Goal: Information Seeking & Learning: Find specific fact

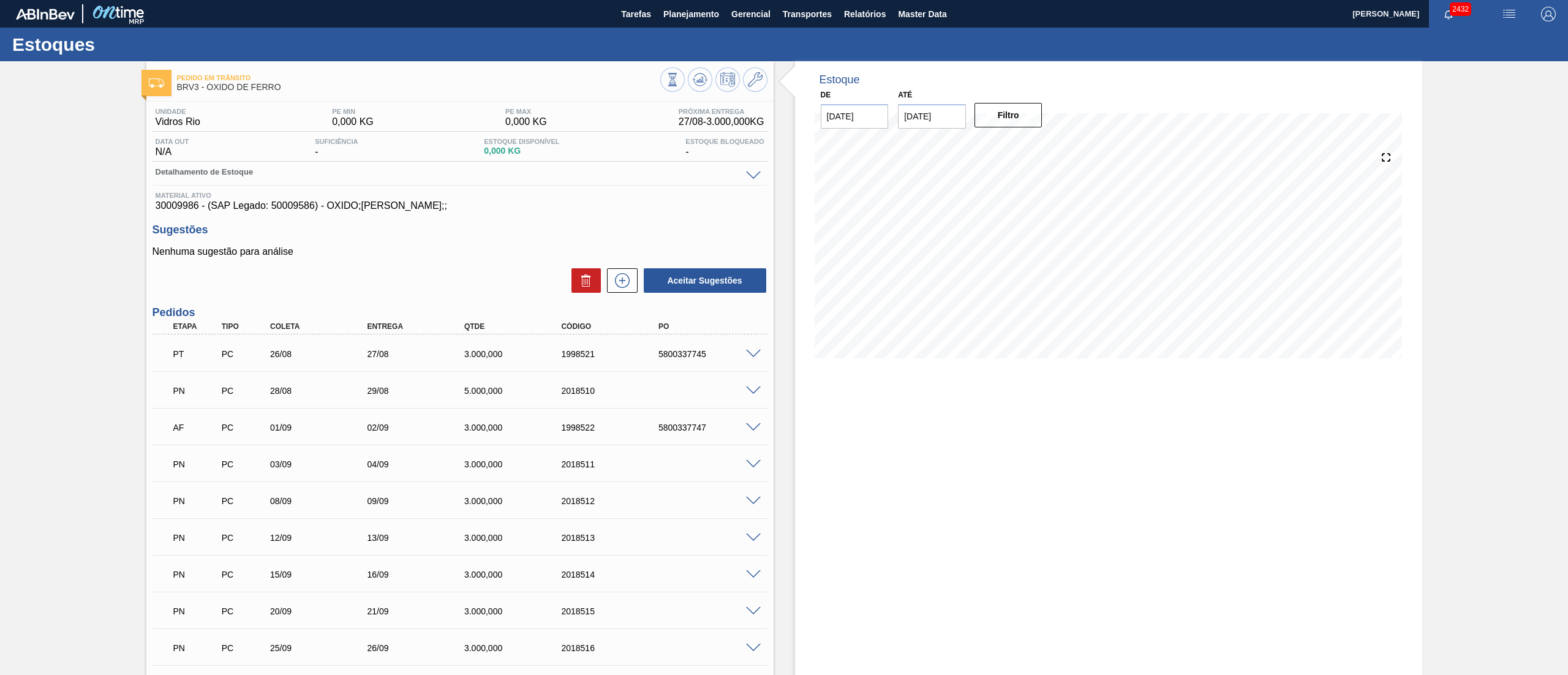
click at [679, 29] on div "Estoques" at bounding box center [784, 44] width 1568 height 33
click at [680, 16] on span "Planejamento" at bounding box center [691, 14] width 56 height 14
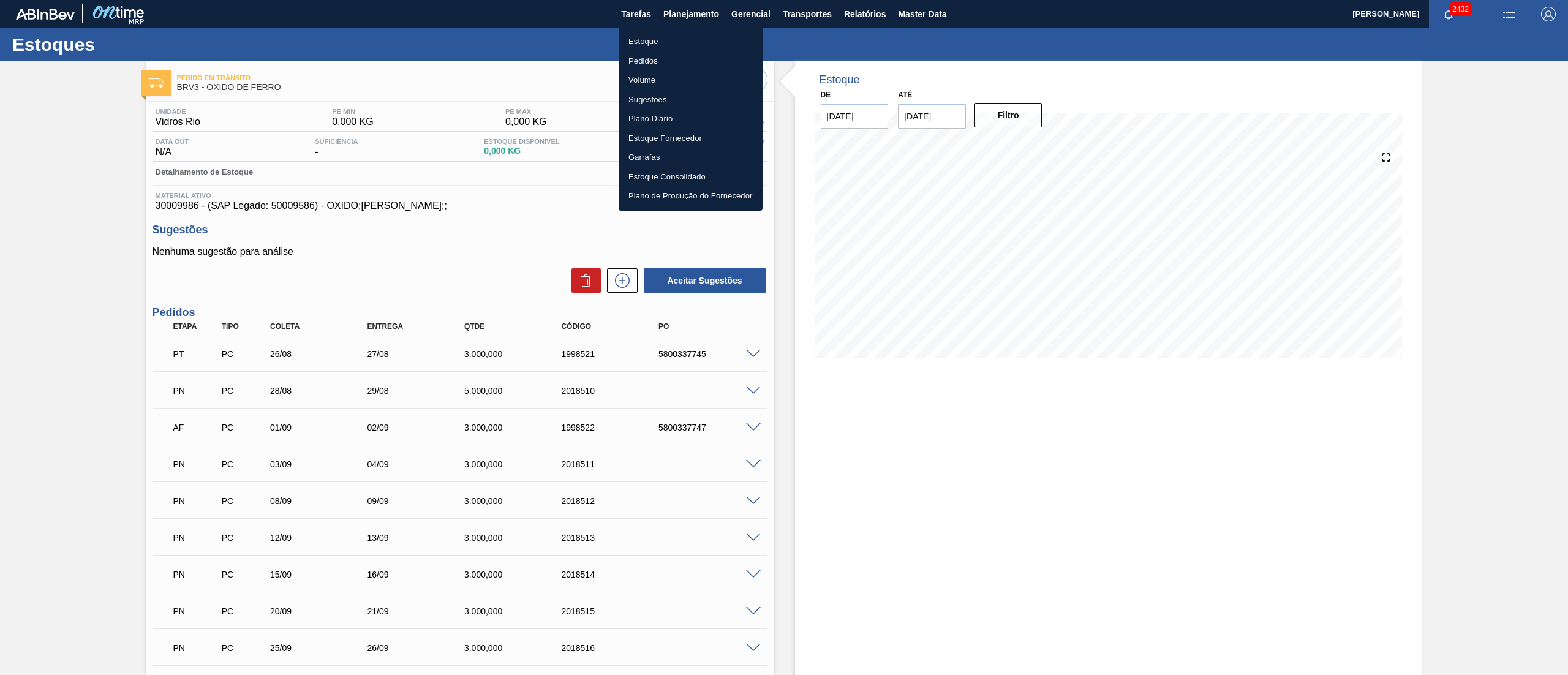
click at [671, 35] on li "Estoque" at bounding box center [690, 42] width 144 height 20
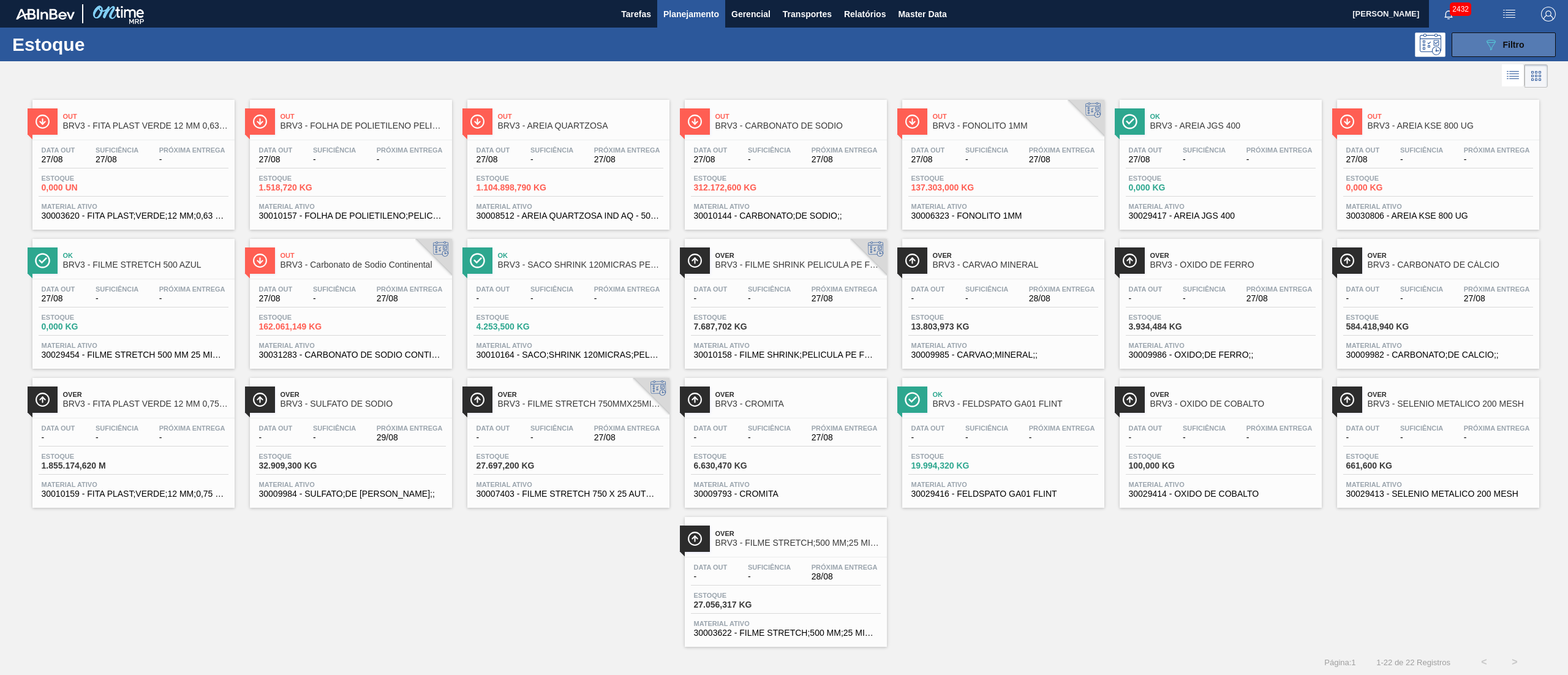
click at [783, 46] on button "089F7B8B-B2A5-4AFE-B5C0-19BA573D28AC Filtro" at bounding box center [1503, 45] width 104 height 25
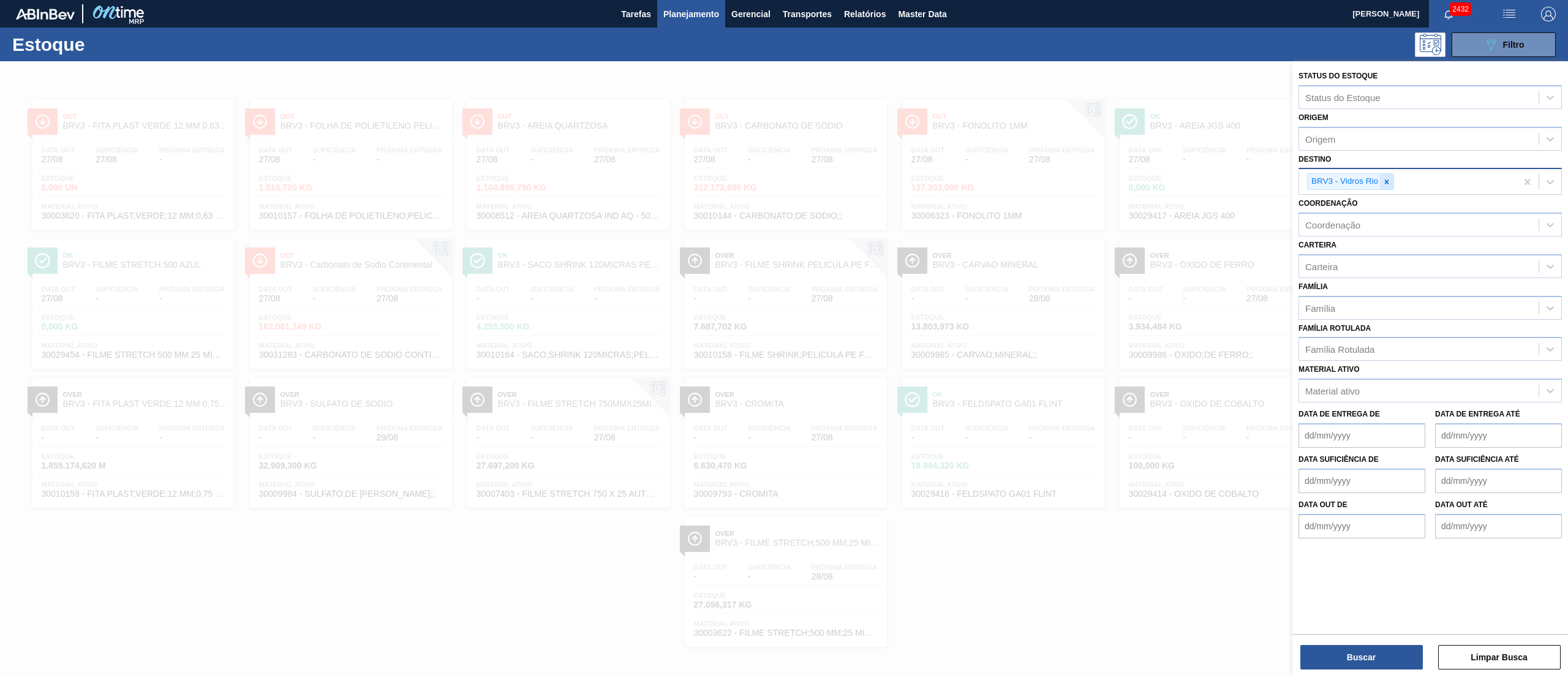
click at [783, 183] on icon at bounding box center [1387, 182] width 9 height 9
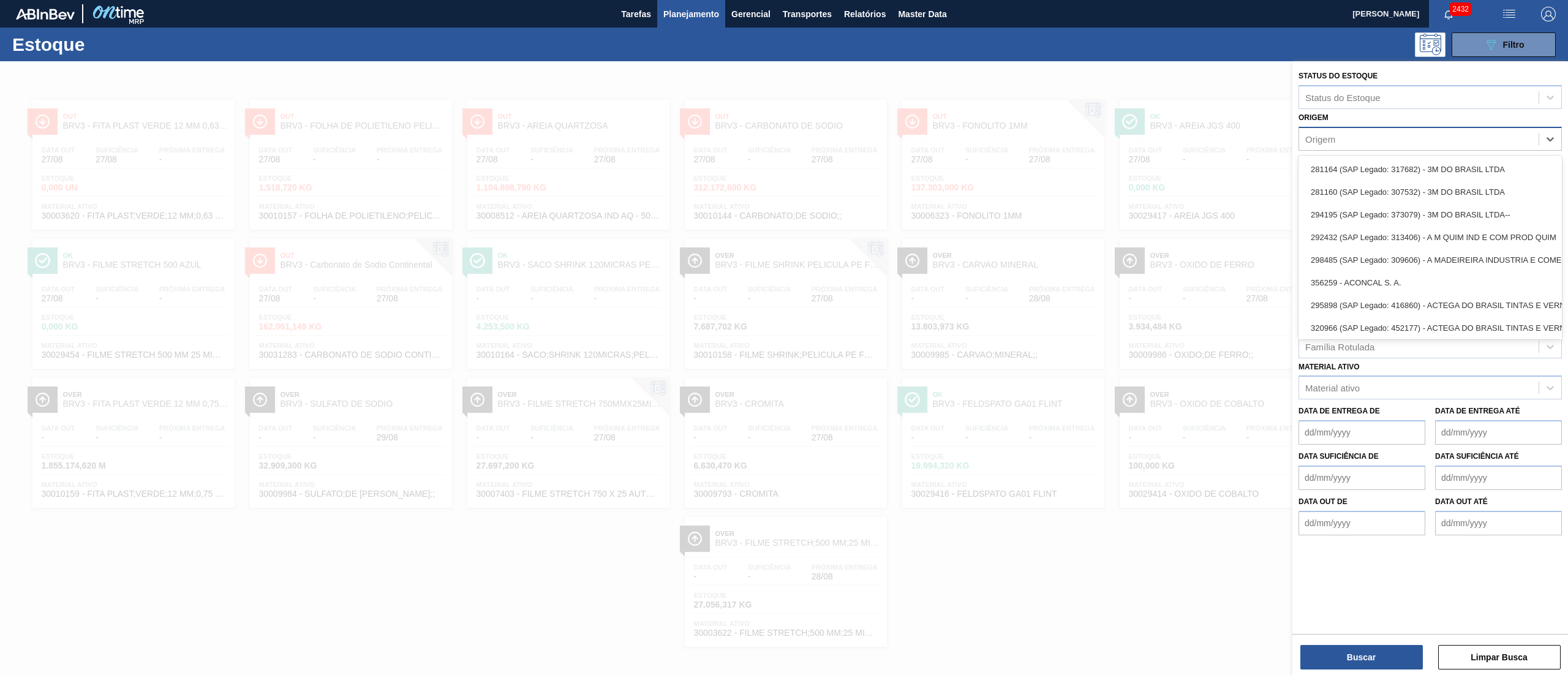
click at [783, 145] on div "Origem" at bounding box center [1419, 139] width 239 height 18
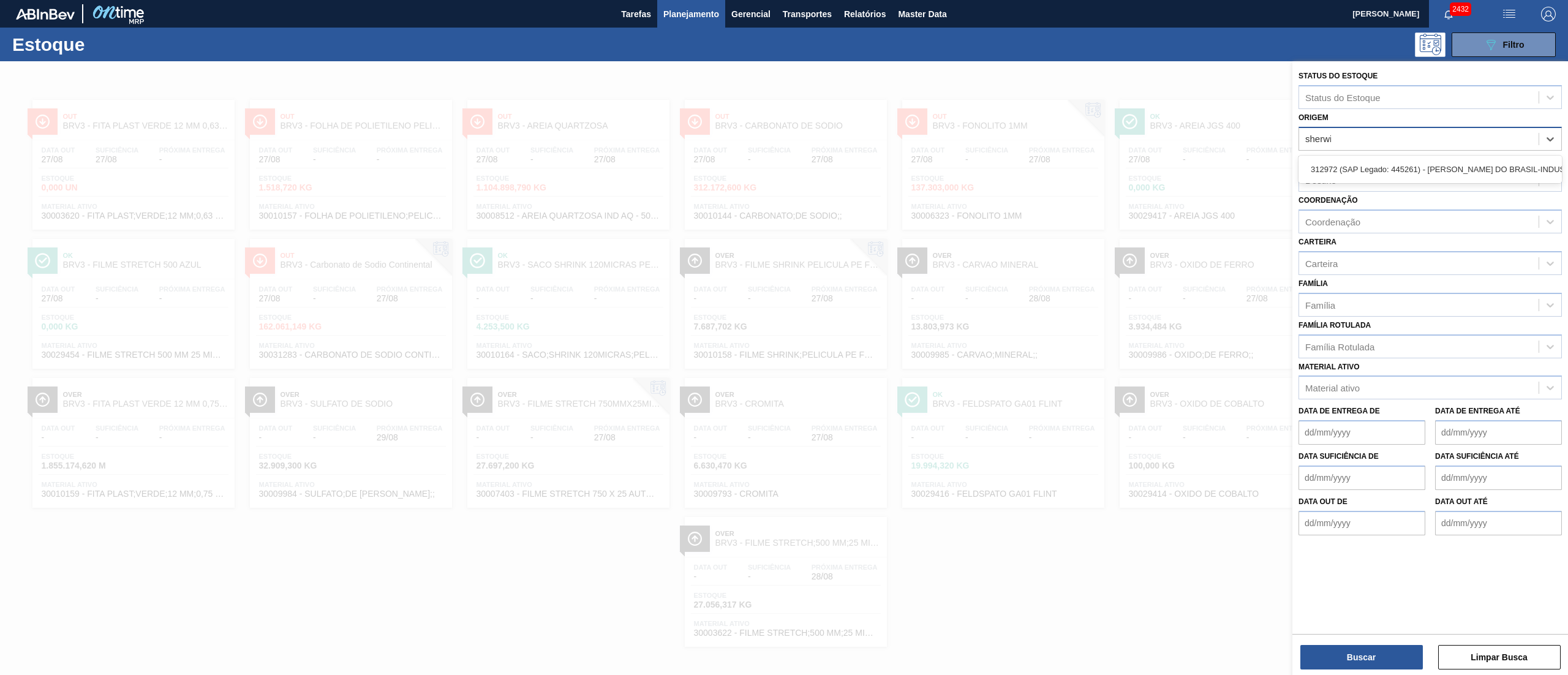
type input "sherwin"
click at [783, 163] on div "312972 (SAP Legado: 445261) - [PERSON_NAME] DO BRASIL-INDUSTRIA E COMERCIO LTDA…" at bounding box center [1430, 169] width 263 height 23
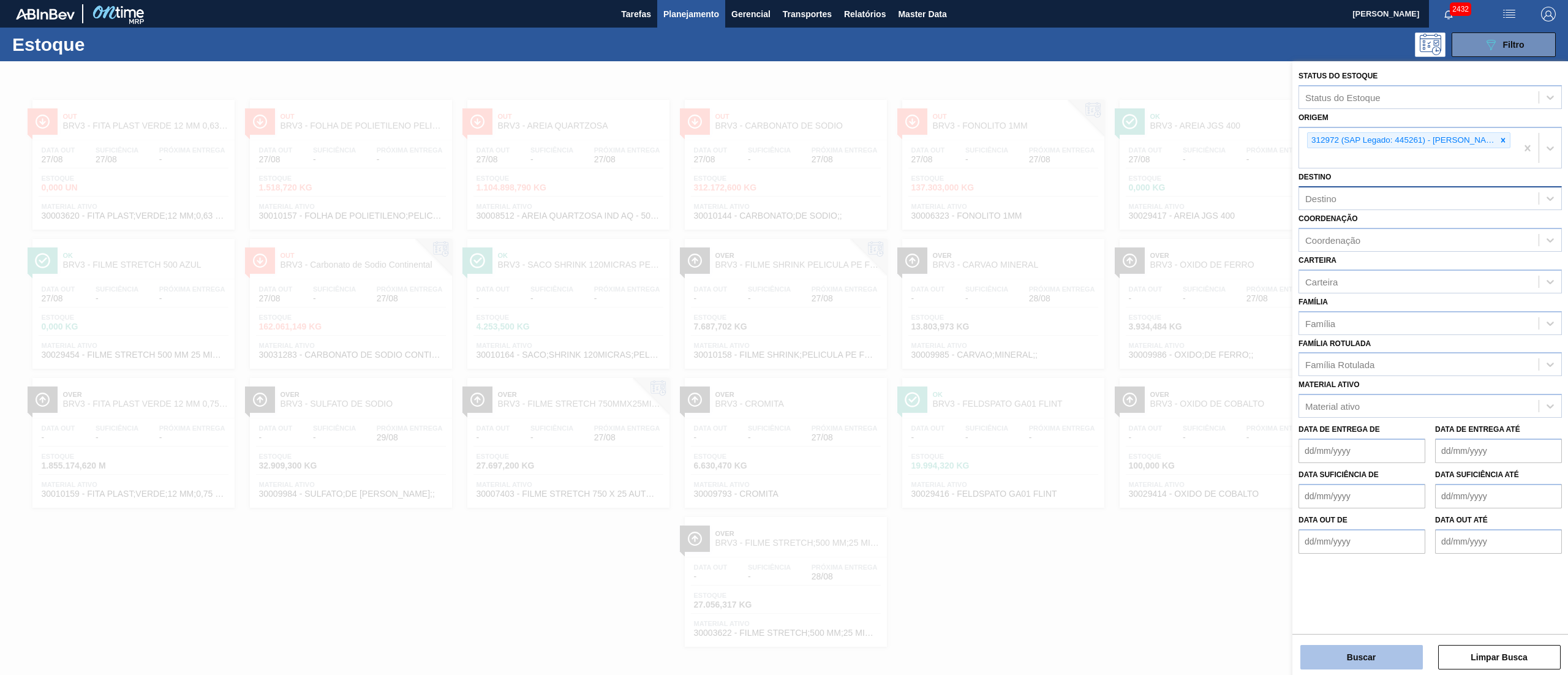
click at [783, 337] on button "Buscar" at bounding box center [1361, 657] width 123 height 25
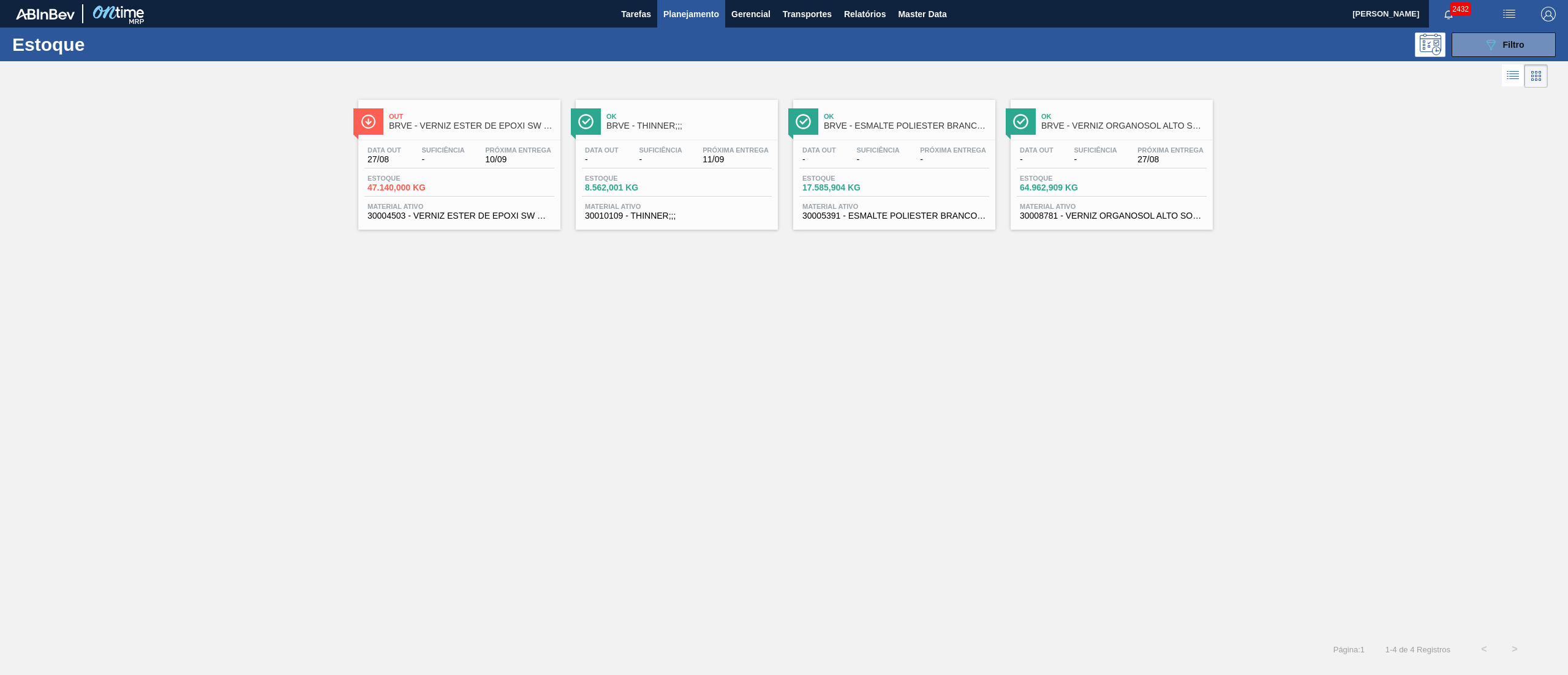
click at [783, 193] on div "Estoque 17.585,904 KG" at bounding box center [894, 185] width 190 height 22
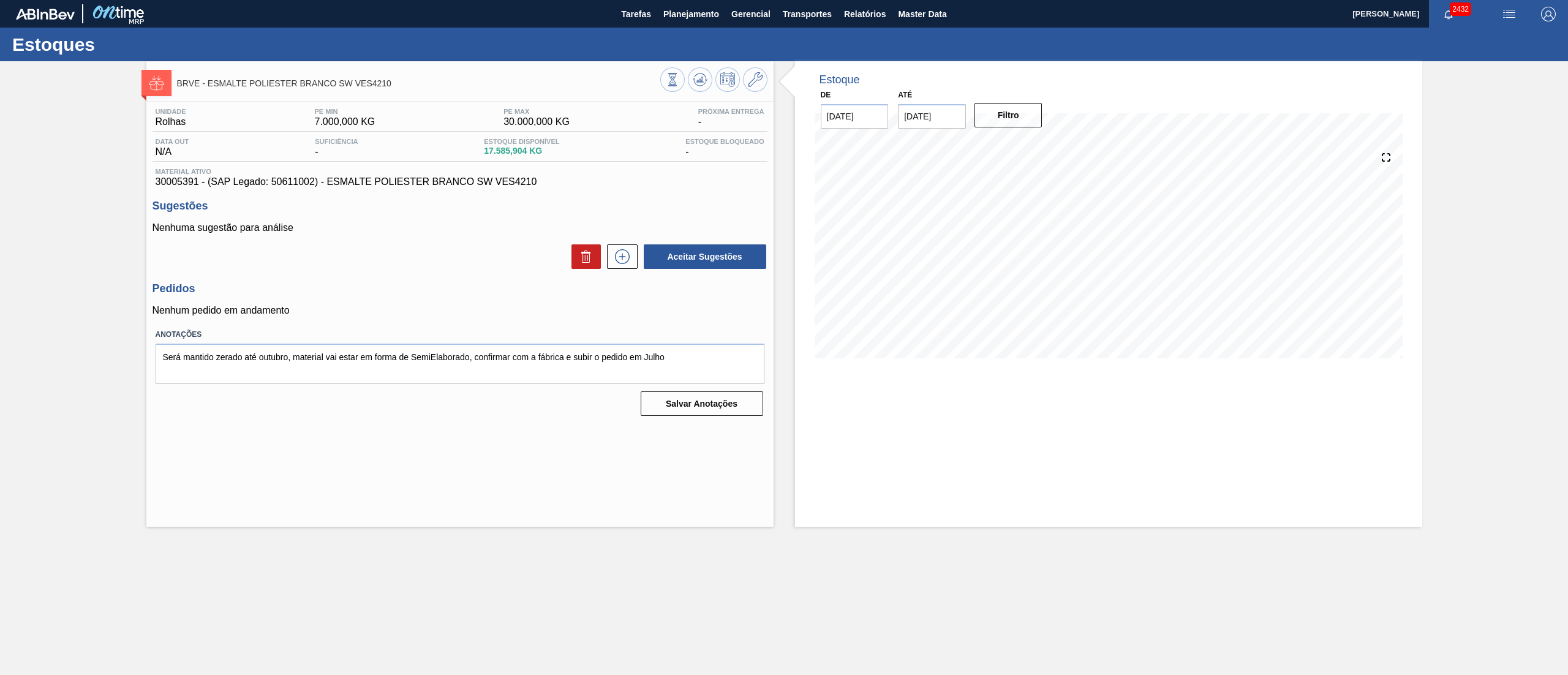
click at [783, 125] on input "[DATE]" at bounding box center [932, 116] width 68 height 25
click at [783, 148] on button "Next Month" at bounding box center [1035, 146] width 9 height 9
click at [783, 145] on button "Next Month" at bounding box center [1035, 146] width 9 height 9
click at [783, 286] on div "6" at bounding box center [1031, 285] width 16 height 16
type input "[DATE]"
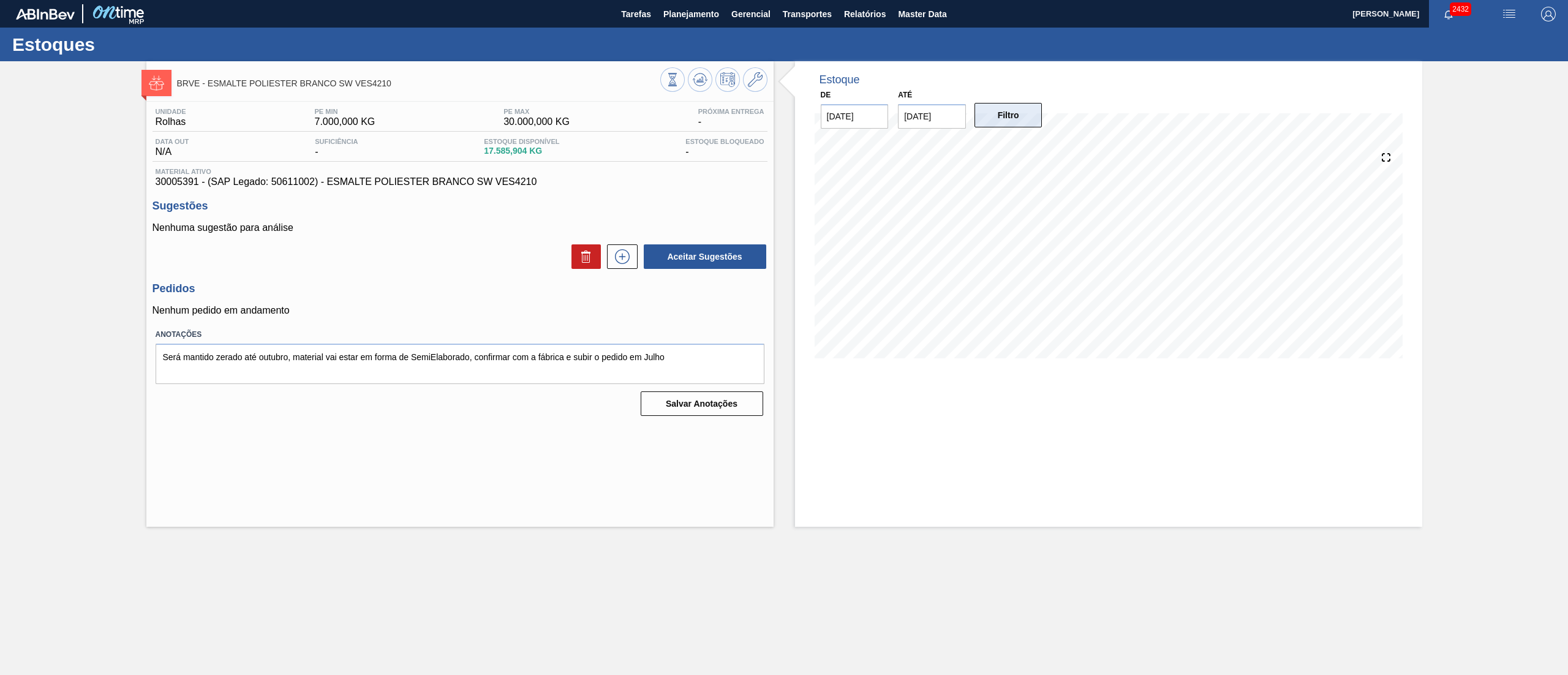
click at [783, 117] on button "Filtro" at bounding box center [1008, 115] width 68 height 25
click at [783, 19] on button "Master Data" at bounding box center [922, 14] width 60 height 28
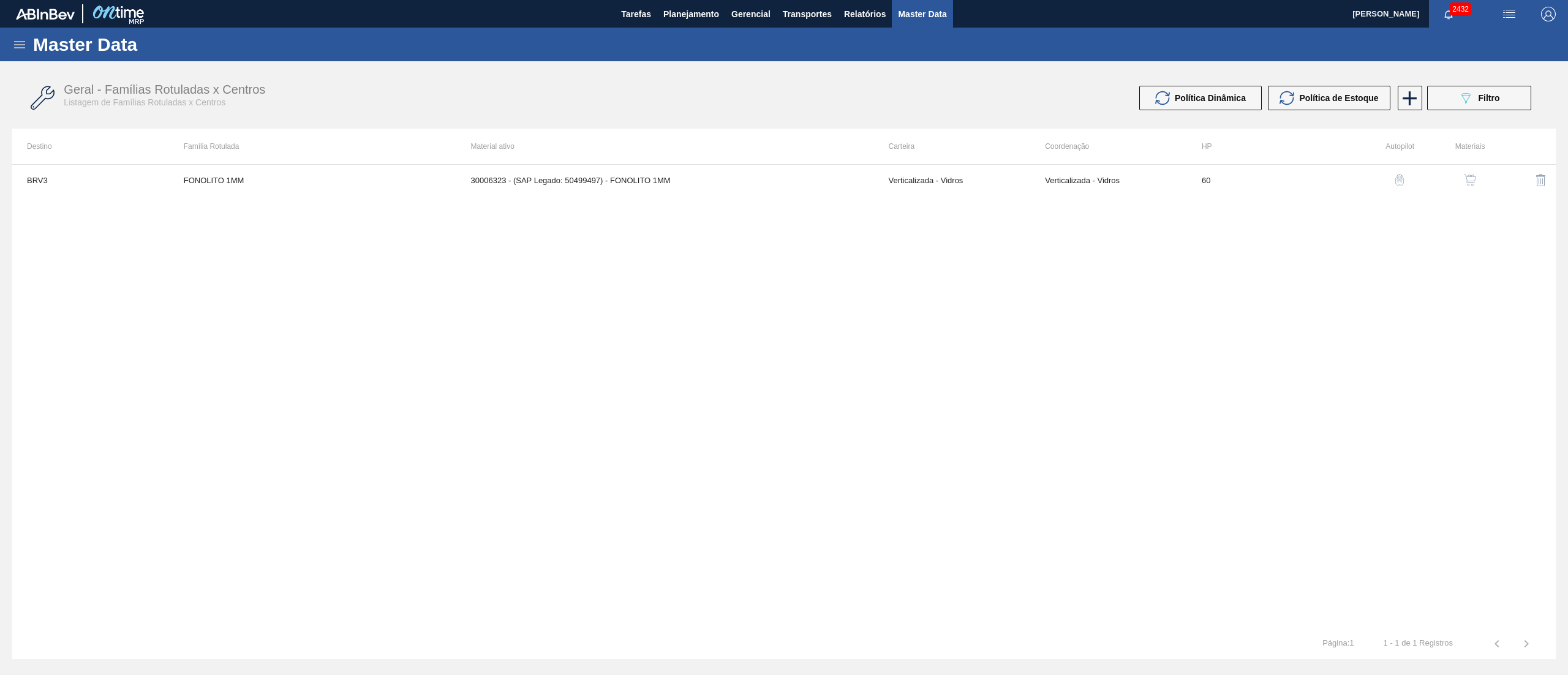
click at [530, 53] on div "Master Data" at bounding box center [784, 44] width 1568 height 33
click at [13, 46] on icon at bounding box center [19, 44] width 14 height 14
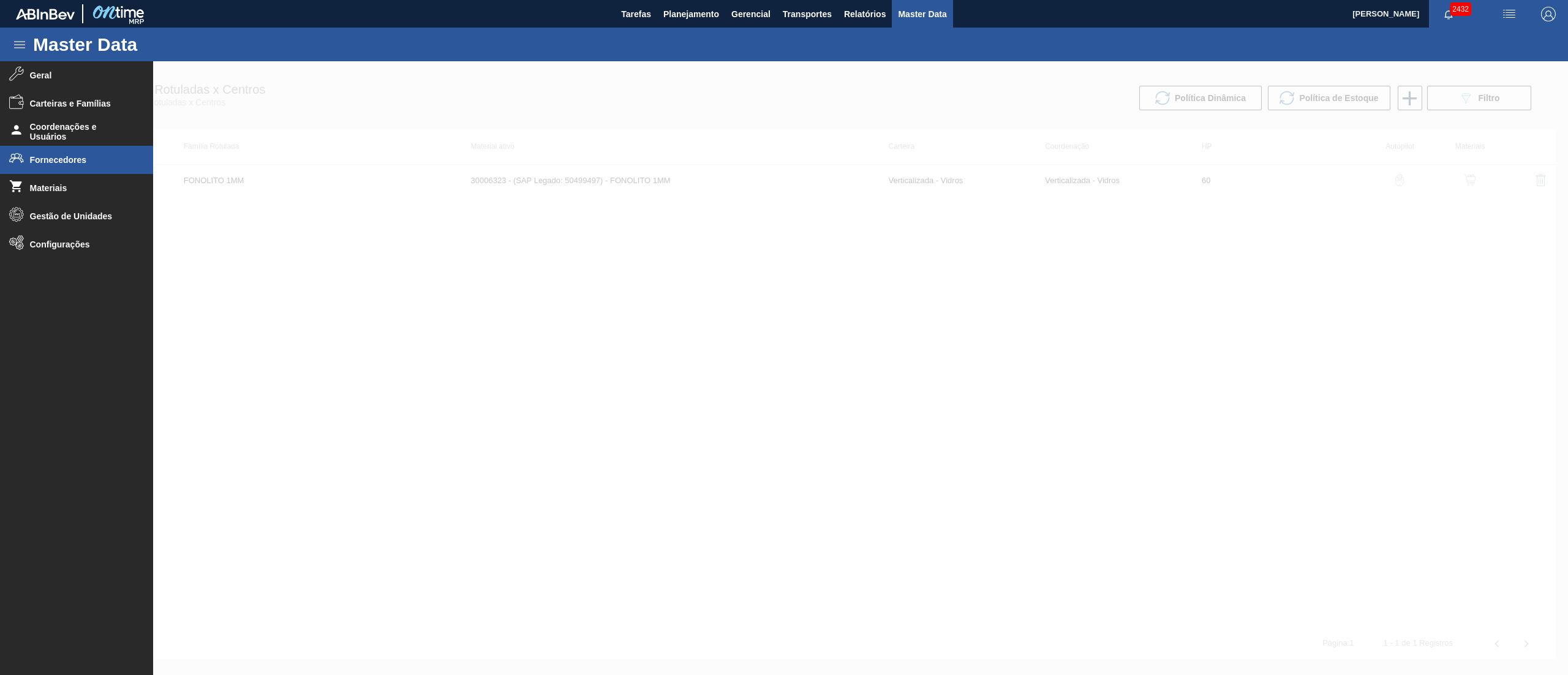
click at [96, 159] on span "Fornecedores" at bounding box center [81, 160] width 101 height 10
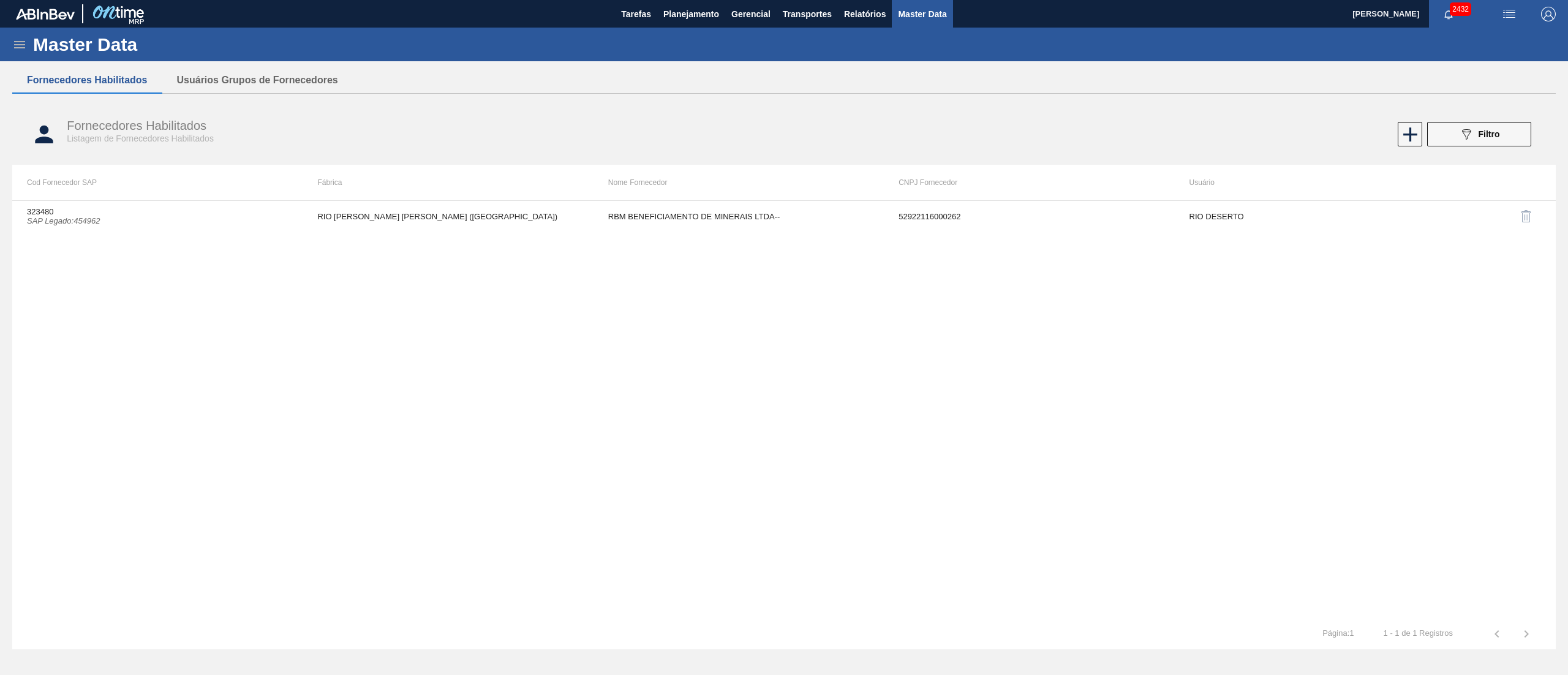
click at [783, 127] on div "089F7B8B-B2A5-4AFE-B5C0-19BA573D28AC Filtro" at bounding box center [1479, 133] width 41 height 14
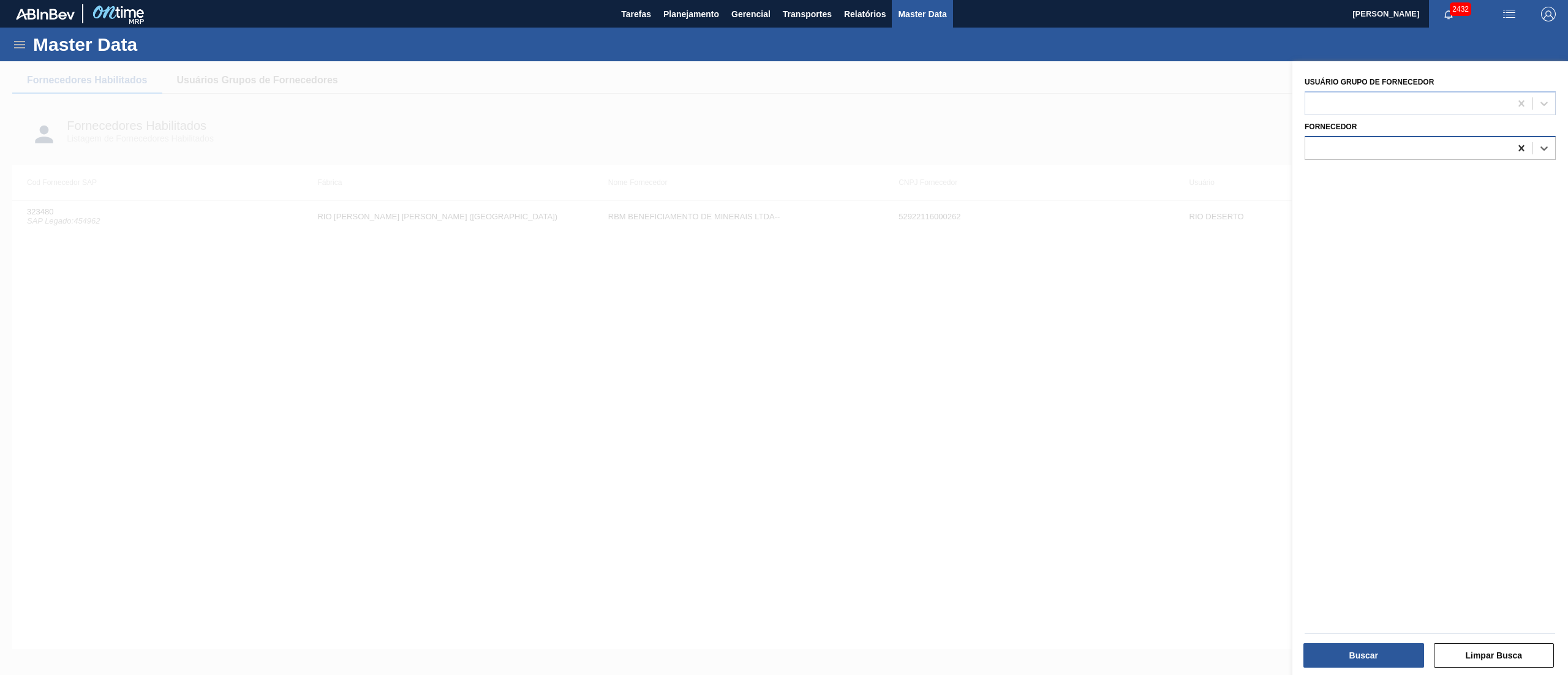
click at [783, 139] on div at bounding box center [1521, 148] width 22 height 22
click at [783, 112] on div at bounding box center [1430, 103] width 251 height 24
type Fornecedor "valfilm"
click at [783, 133] on div "Valfilm" at bounding box center [1430, 134] width 251 height 23
click at [783, 337] on button "Buscar" at bounding box center [1364, 655] width 121 height 25
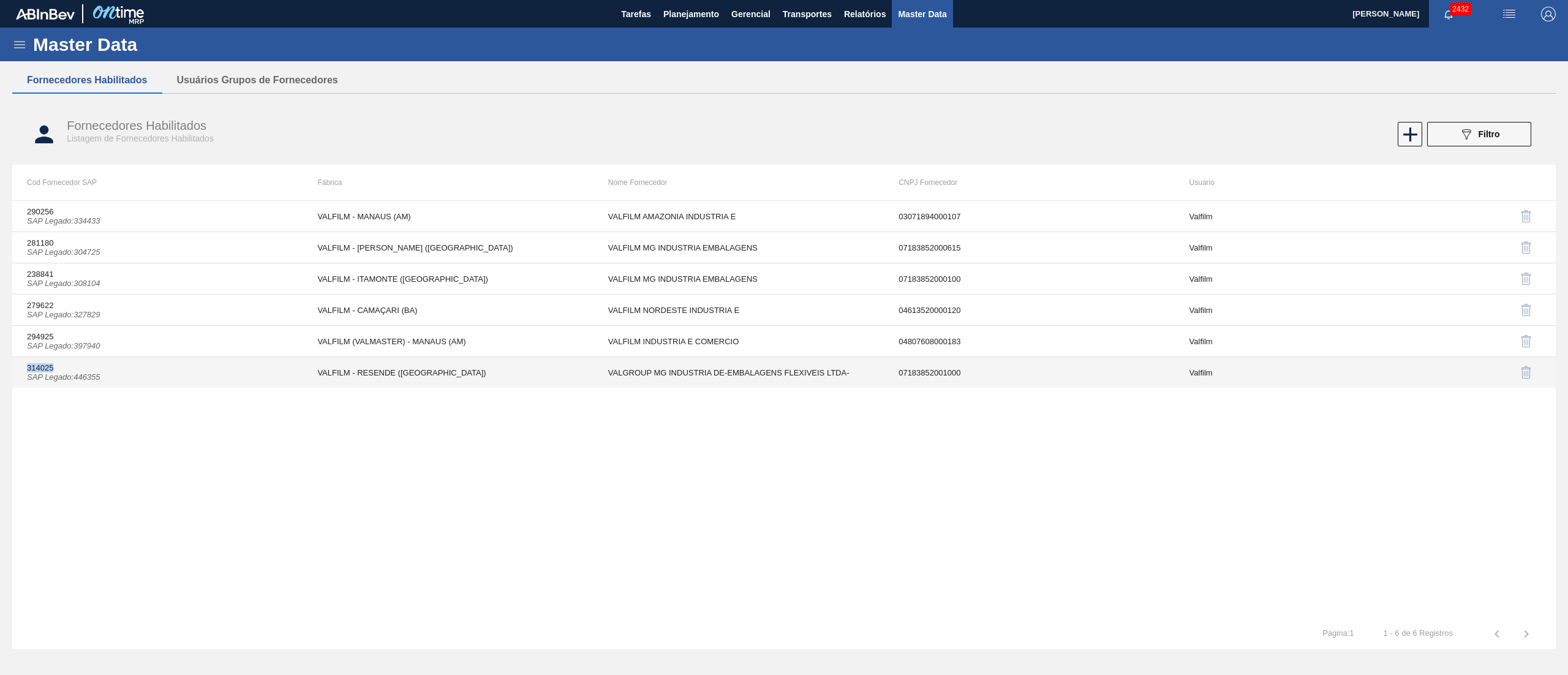
drag, startPoint x: 62, startPoint y: 361, endPoint x: 12, endPoint y: 368, distance: 50.5
click at [12, 337] on td "314025 SAP Legado : 446355" at bounding box center [157, 373] width 290 height 31
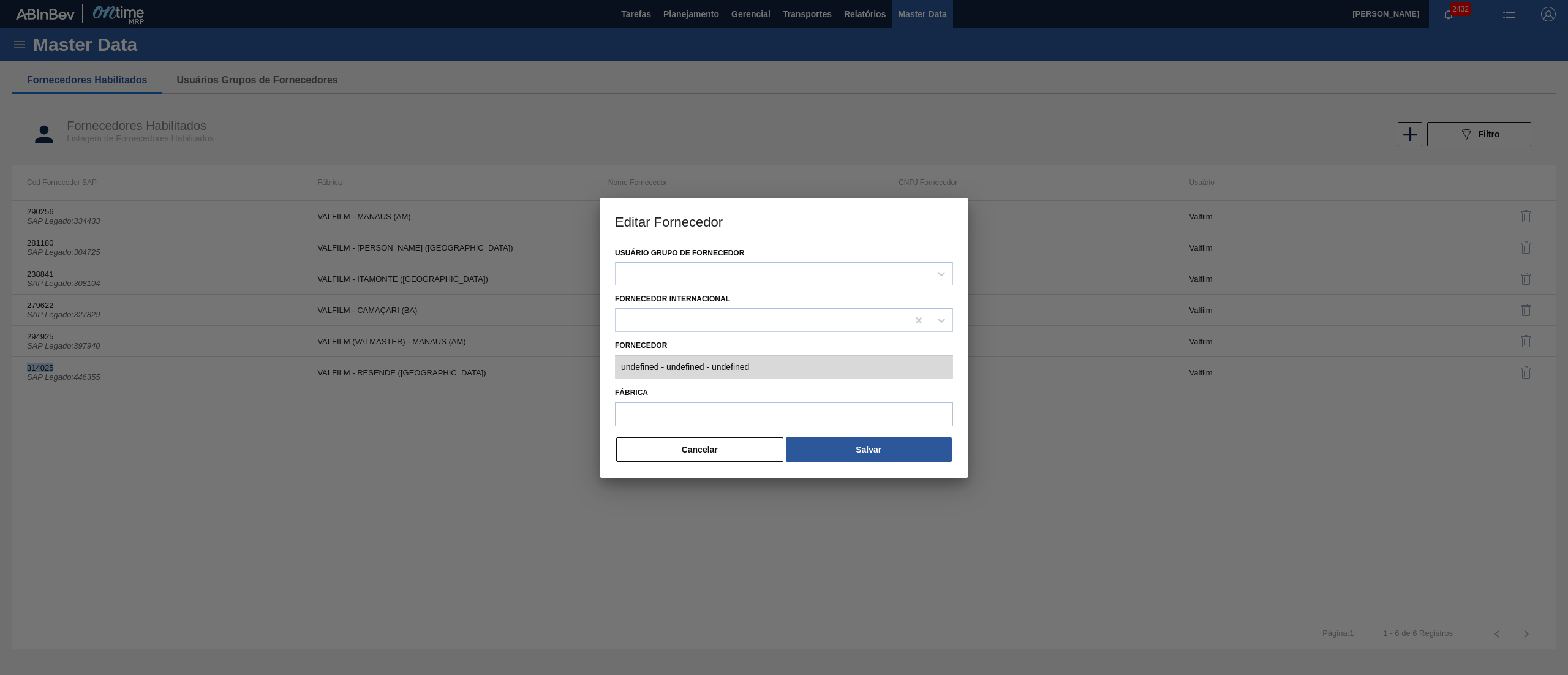
copy td "314025"
click at [673, 337] on button "Cancelar" at bounding box center [700, 449] width 168 height 25
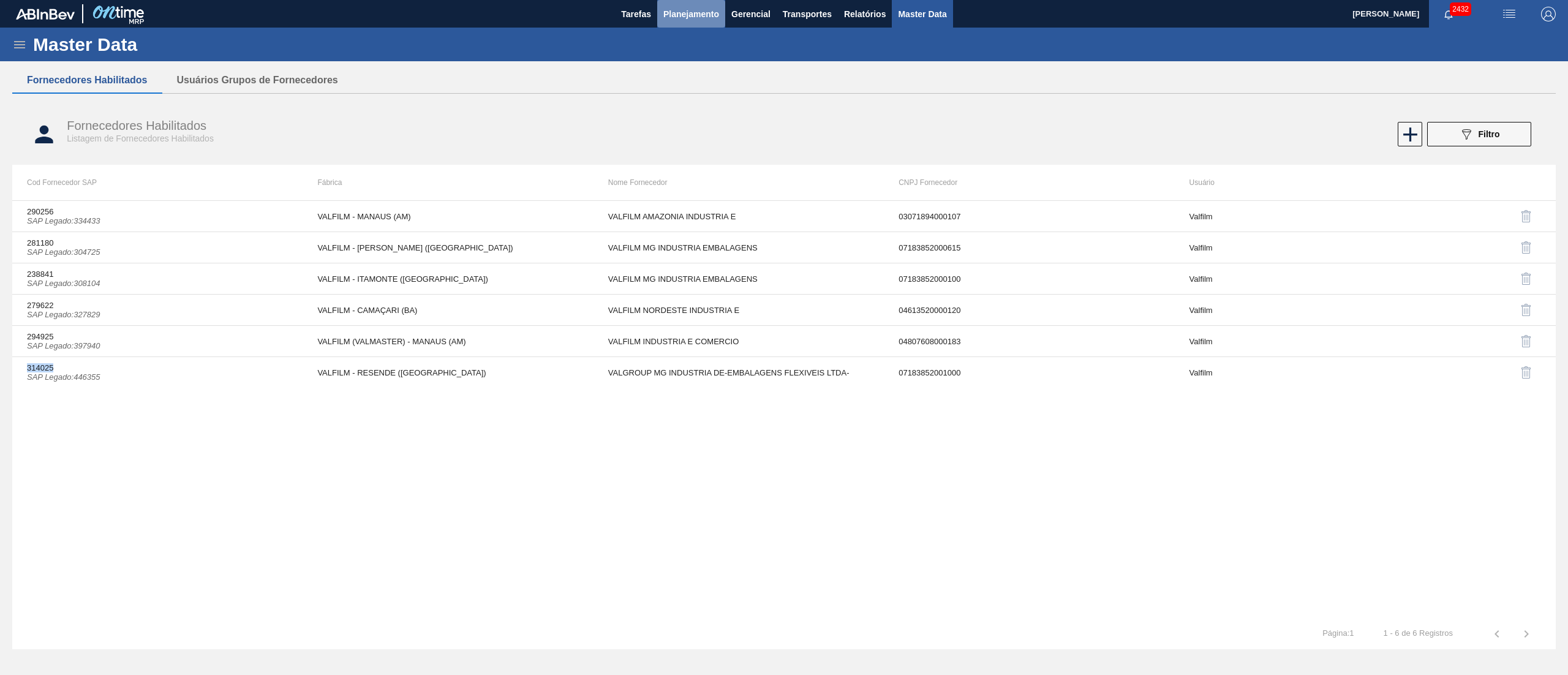
click at [692, 11] on span "Planejamento" at bounding box center [691, 14] width 56 height 14
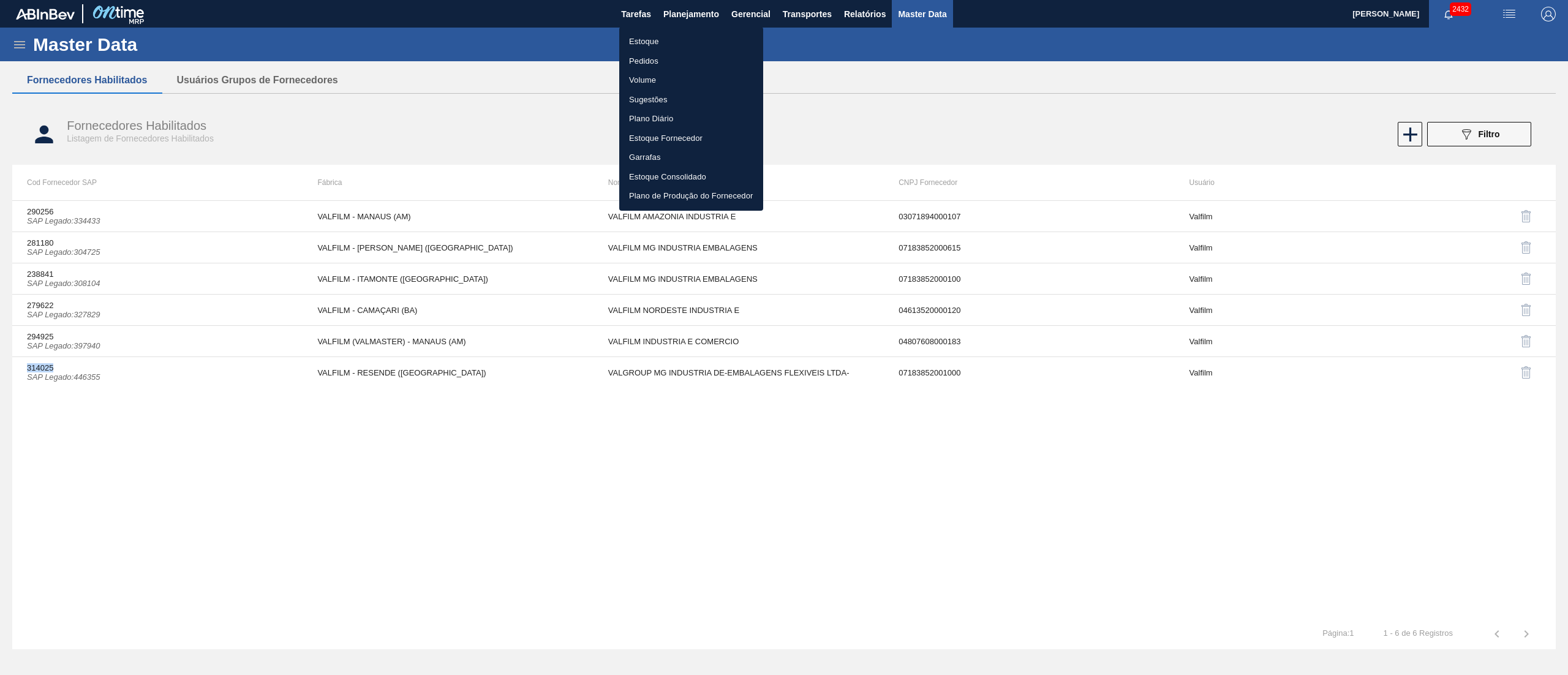
click at [673, 32] on li "Estoque" at bounding box center [691, 42] width 144 height 20
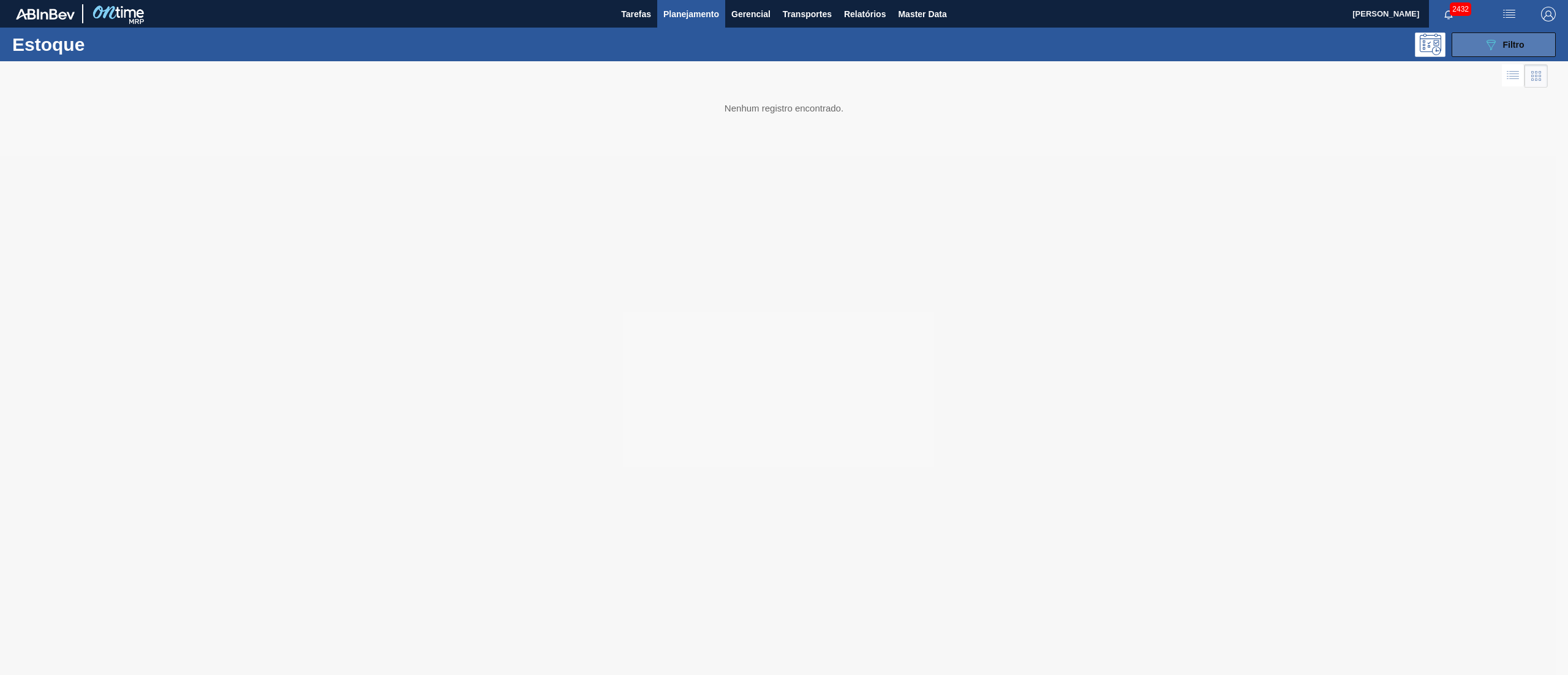
click at [783, 51] on button "089F7B8B-B2A5-4AFE-B5C0-19BA573D28AC Filtro" at bounding box center [1503, 45] width 104 height 25
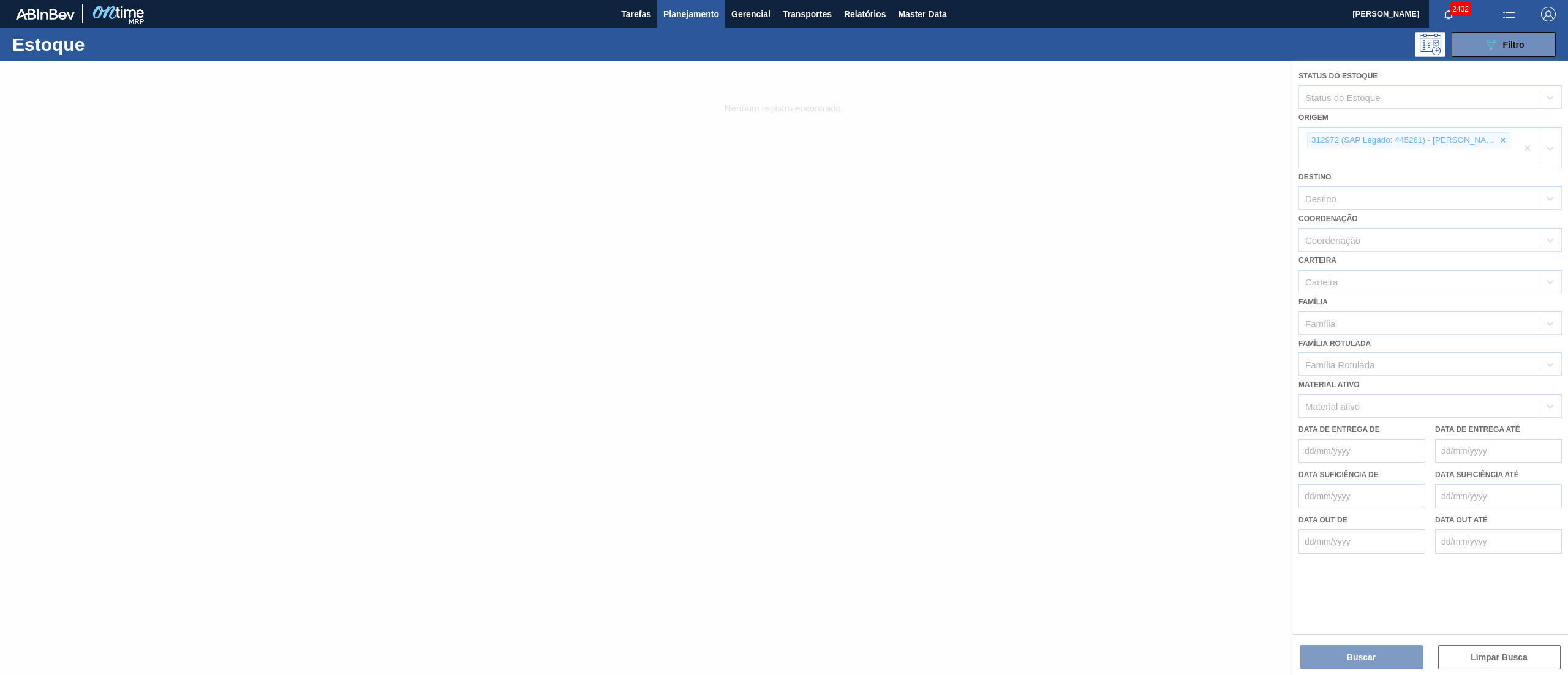
click at [783, 142] on div at bounding box center [784, 368] width 1568 height 614
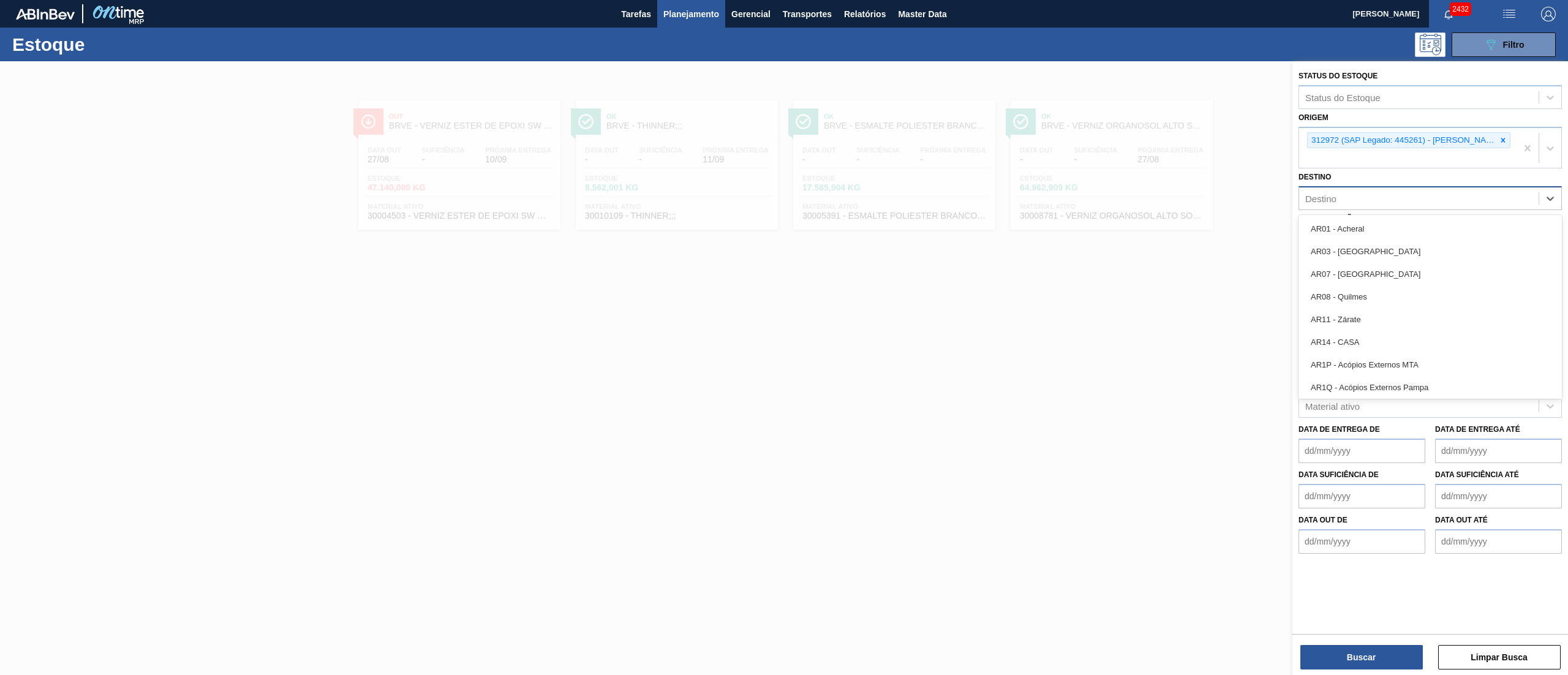
click at [783, 190] on div "Destino" at bounding box center [1419, 199] width 239 height 18
click at [783, 16] on button "Master Data" at bounding box center [922, 14] width 60 height 28
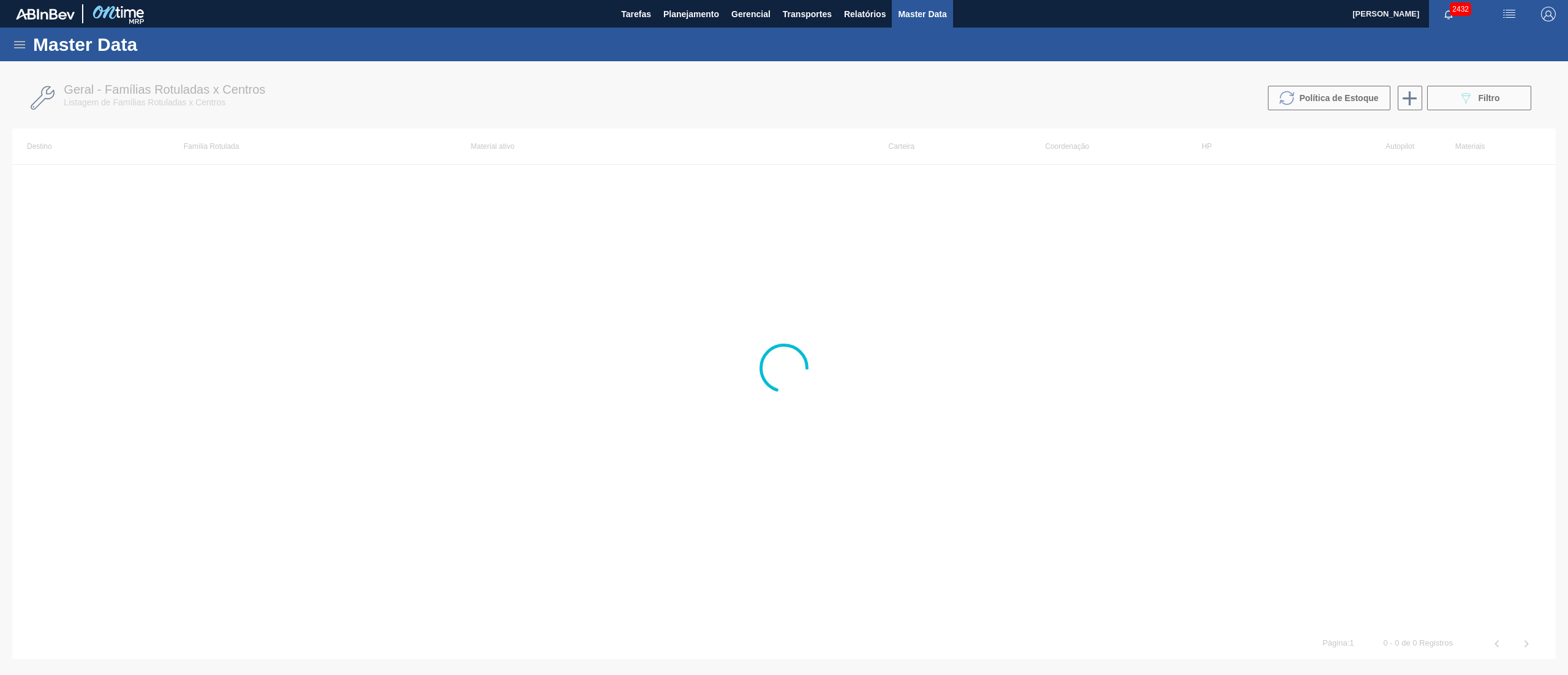
click at [38, 54] on div "Master Data" at bounding box center [784, 44] width 1568 height 33
click at [21, 43] on icon at bounding box center [19, 44] width 14 height 14
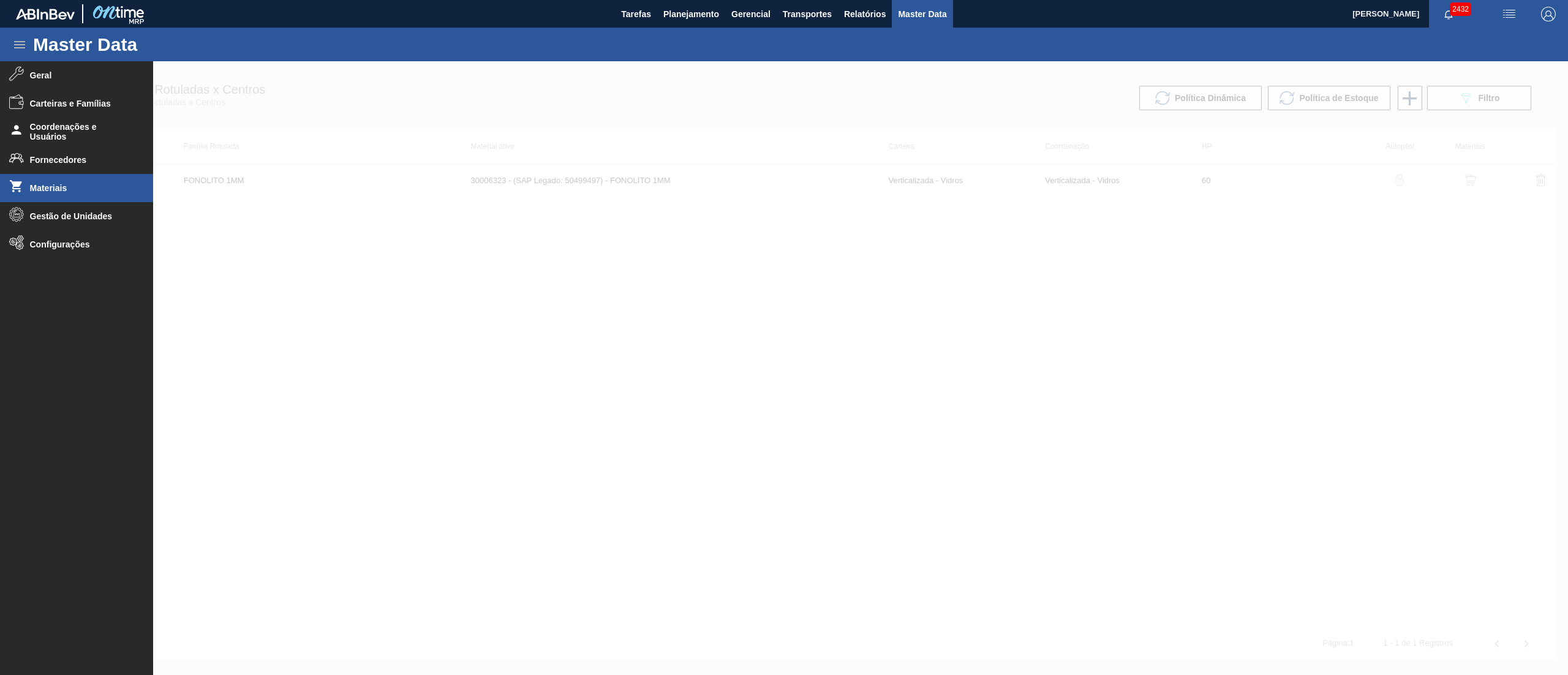
click at [86, 200] on li "Materiais" at bounding box center [76, 188] width 153 height 28
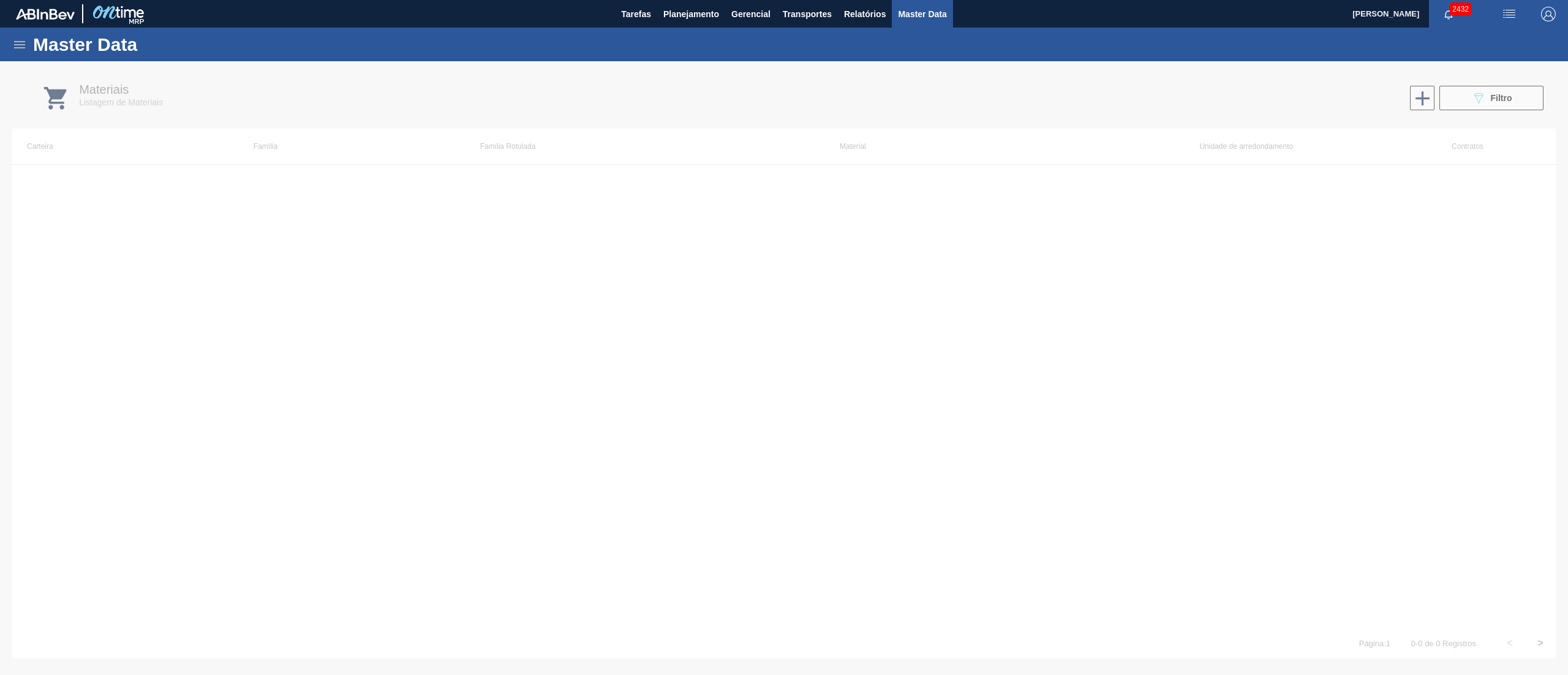
click at [783, 93] on div at bounding box center [784, 368] width 1568 height 614
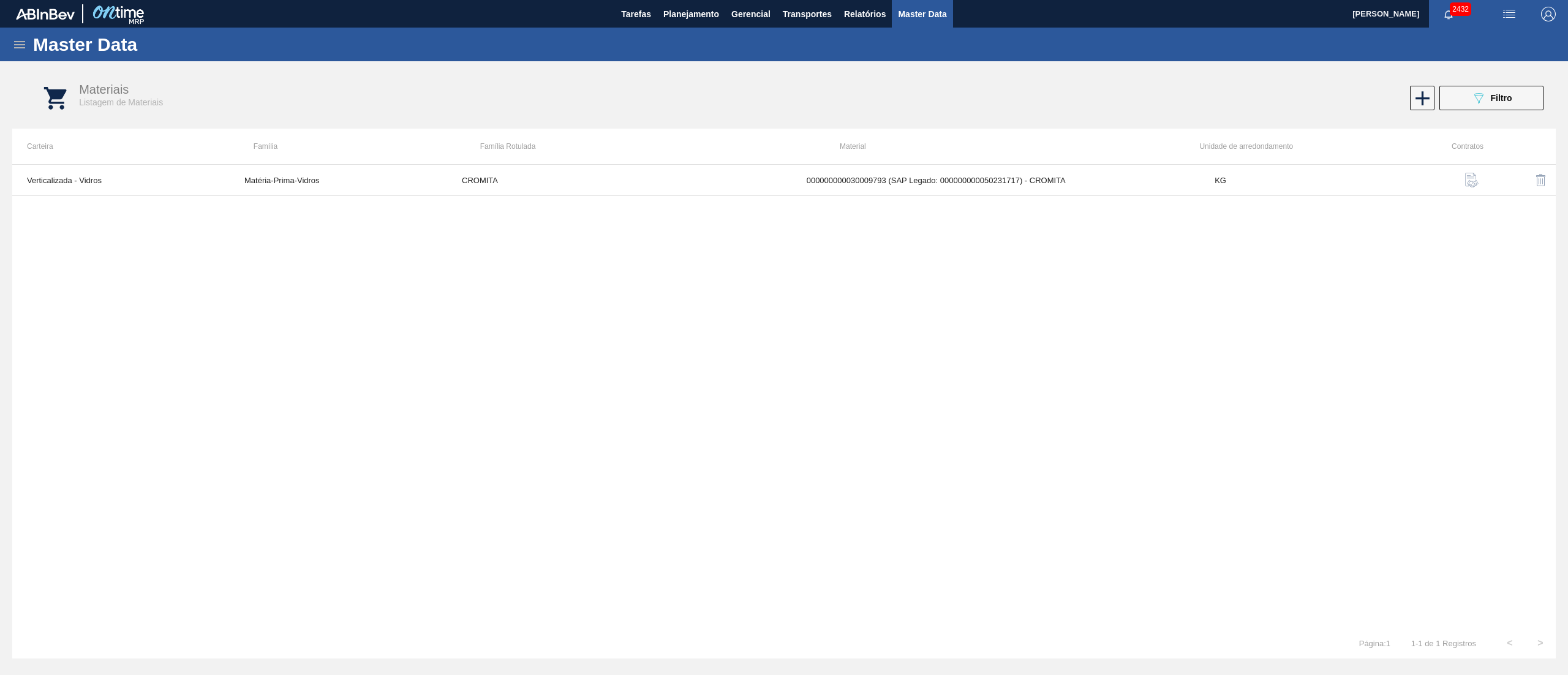
click at [783, 96] on span "Filtro" at bounding box center [1501, 98] width 21 height 10
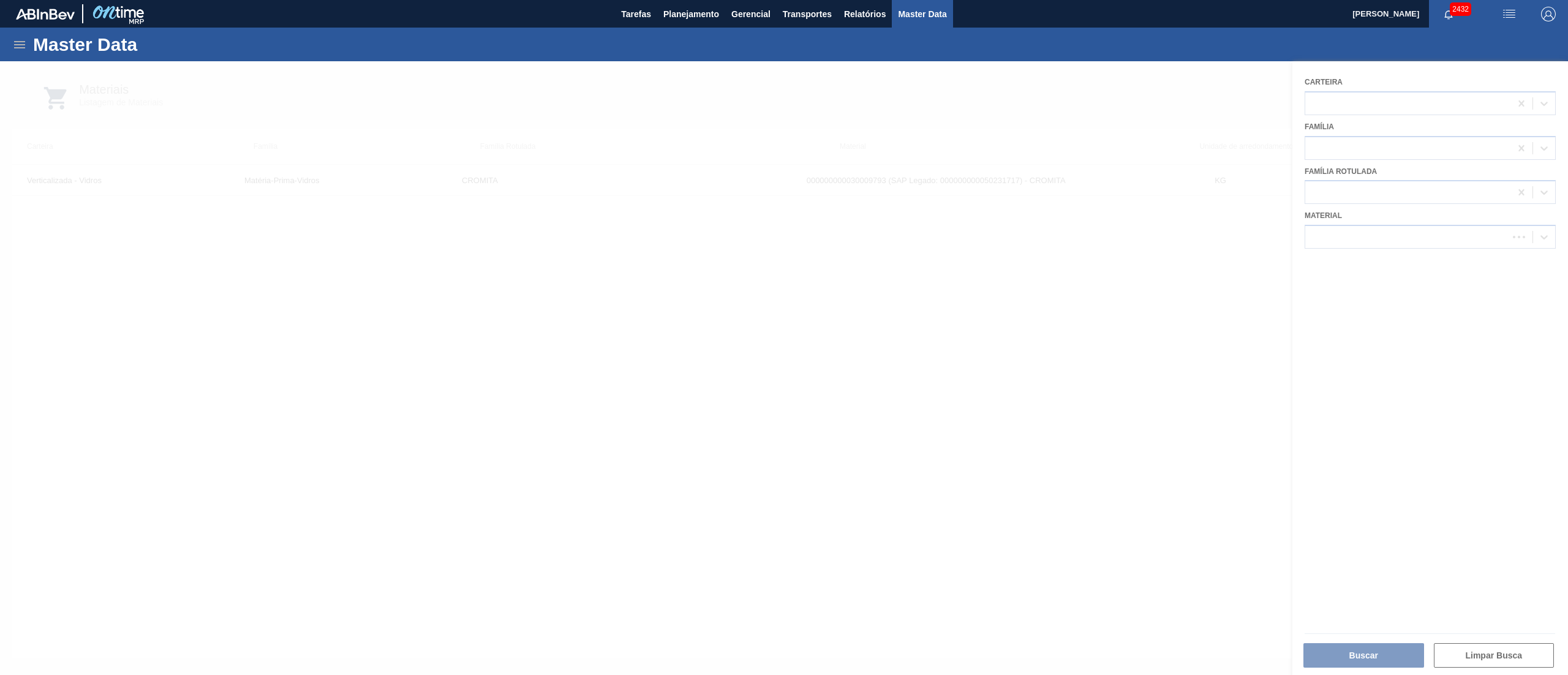
click at [783, 230] on div at bounding box center [784, 368] width 1568 height 614
click at [783, 250] on div at bounding box center [784, 368] width 1568 height 614
click at [783, 313] on div at bounding box center [784, 399] width 1568 height 675
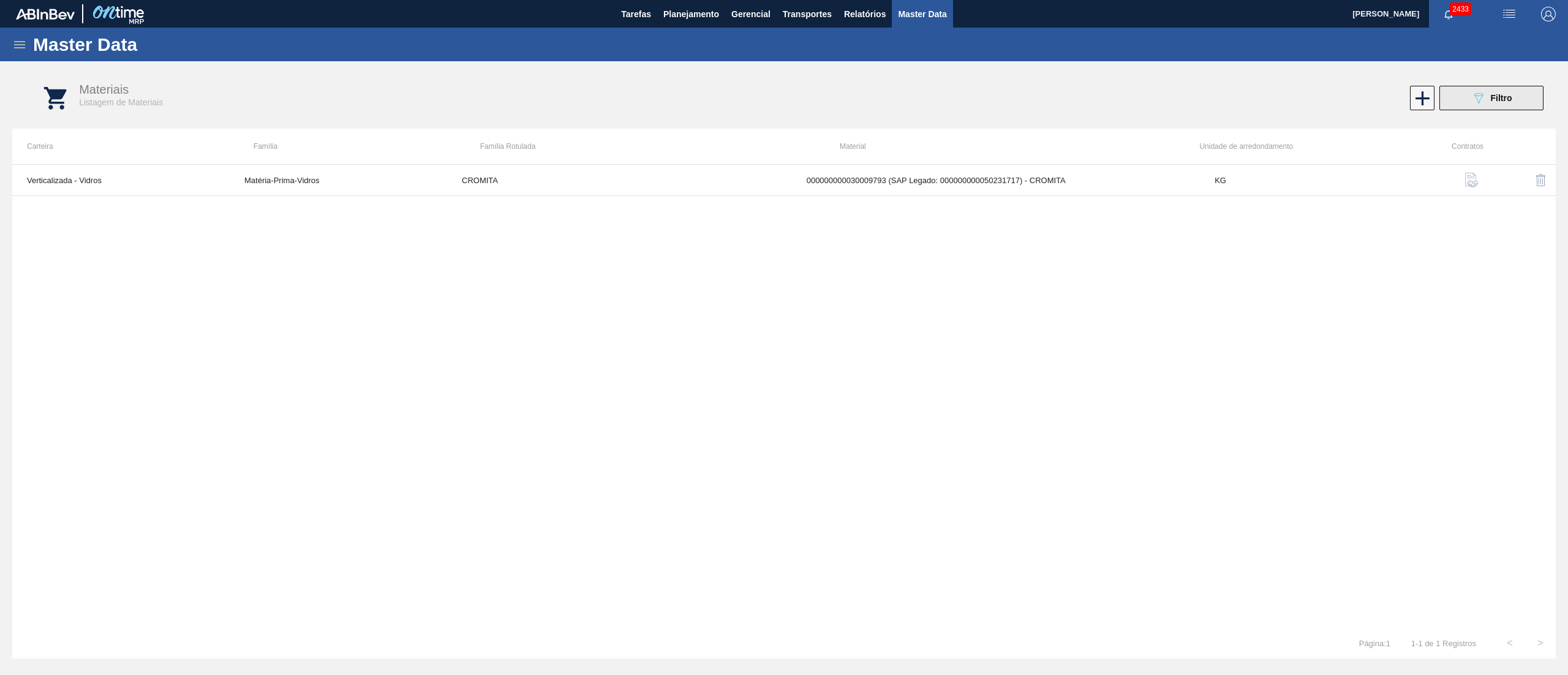
click at [783, 102] on button "089F7B8B-B2A5-4AFE-B5C0-19BA573D28AC Filtro" at bounding box center [1491, 98] width 104 height 25
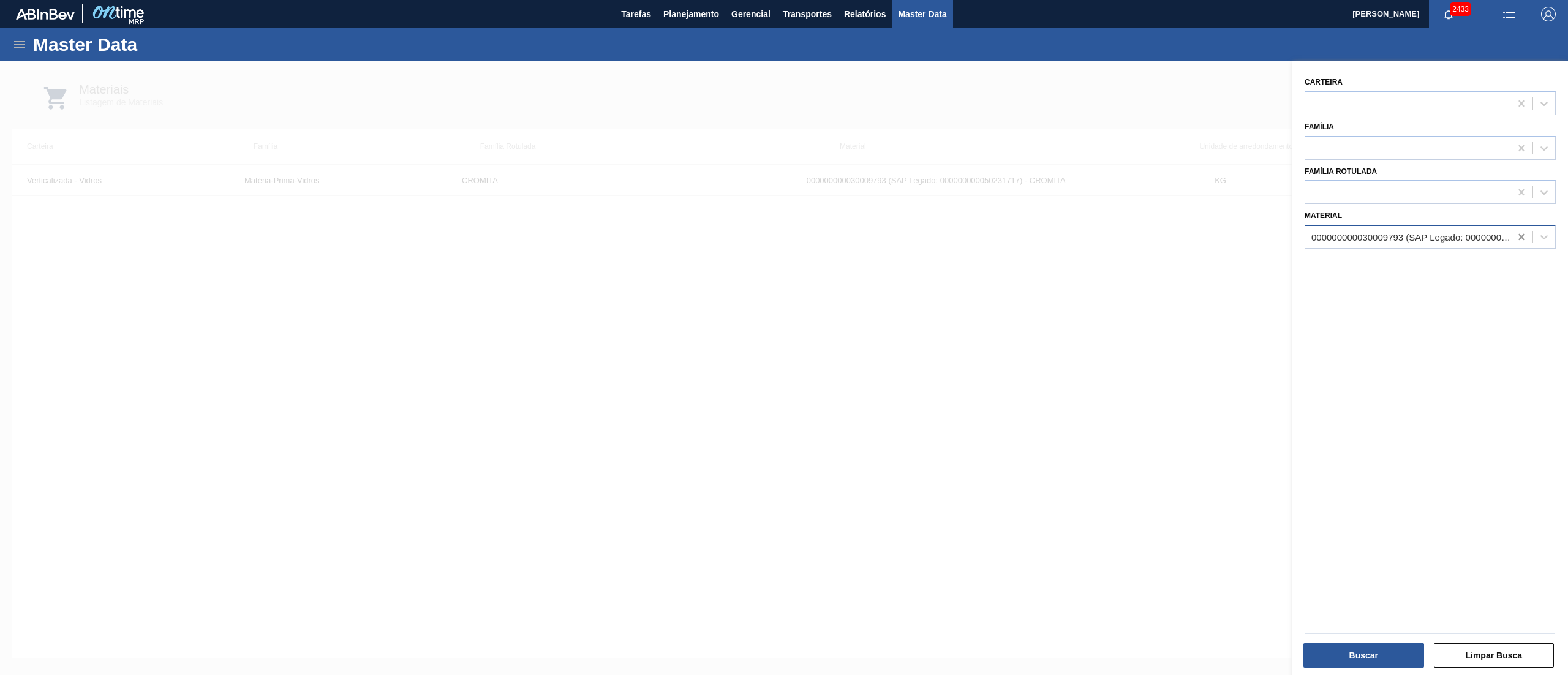
click at [783, 237] on icon at bounding box center [1521, 237] width 12 height 12
click at [30, 26] on div at bounding box center [82, 14] width 132 height 28
click at [18, 59] on div "Master Data" at bounding box center [784, 44] width 1568 height 33
click at [14, 49] on icon at bounding box center [19, 44] width 14 height 14
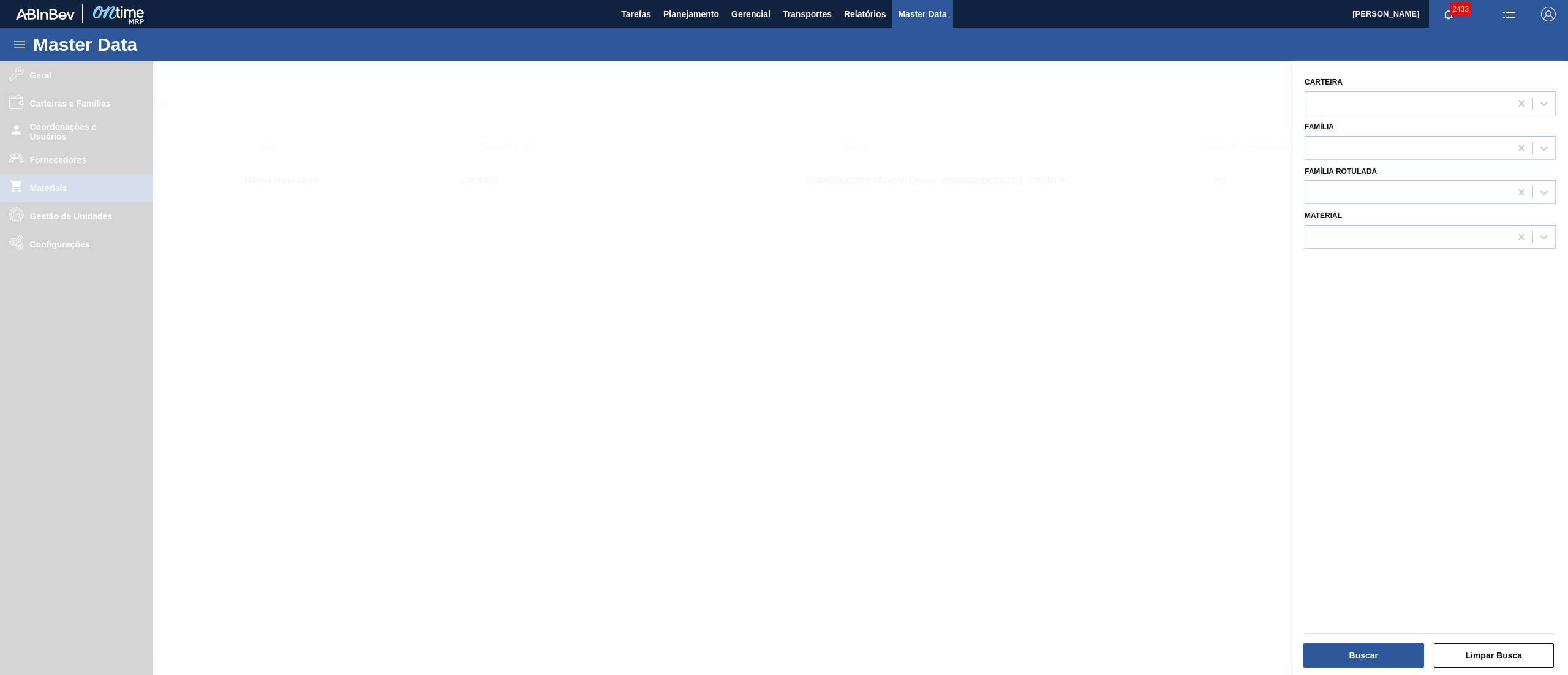
click at [49, 157] on div at bounding box center [784, 399] width 1568 height 675
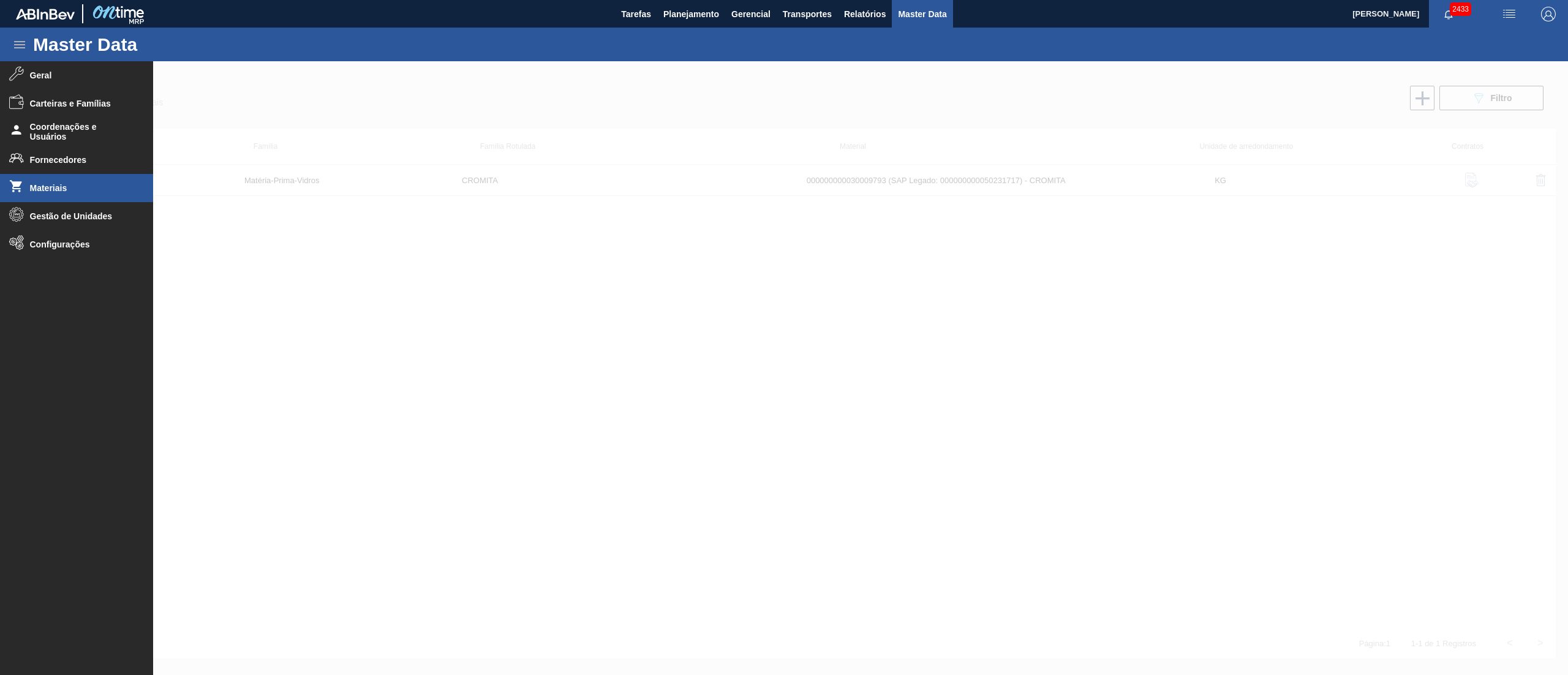
click at [49, 157] on div at bounding box center [784, 399] width 1568 height 675
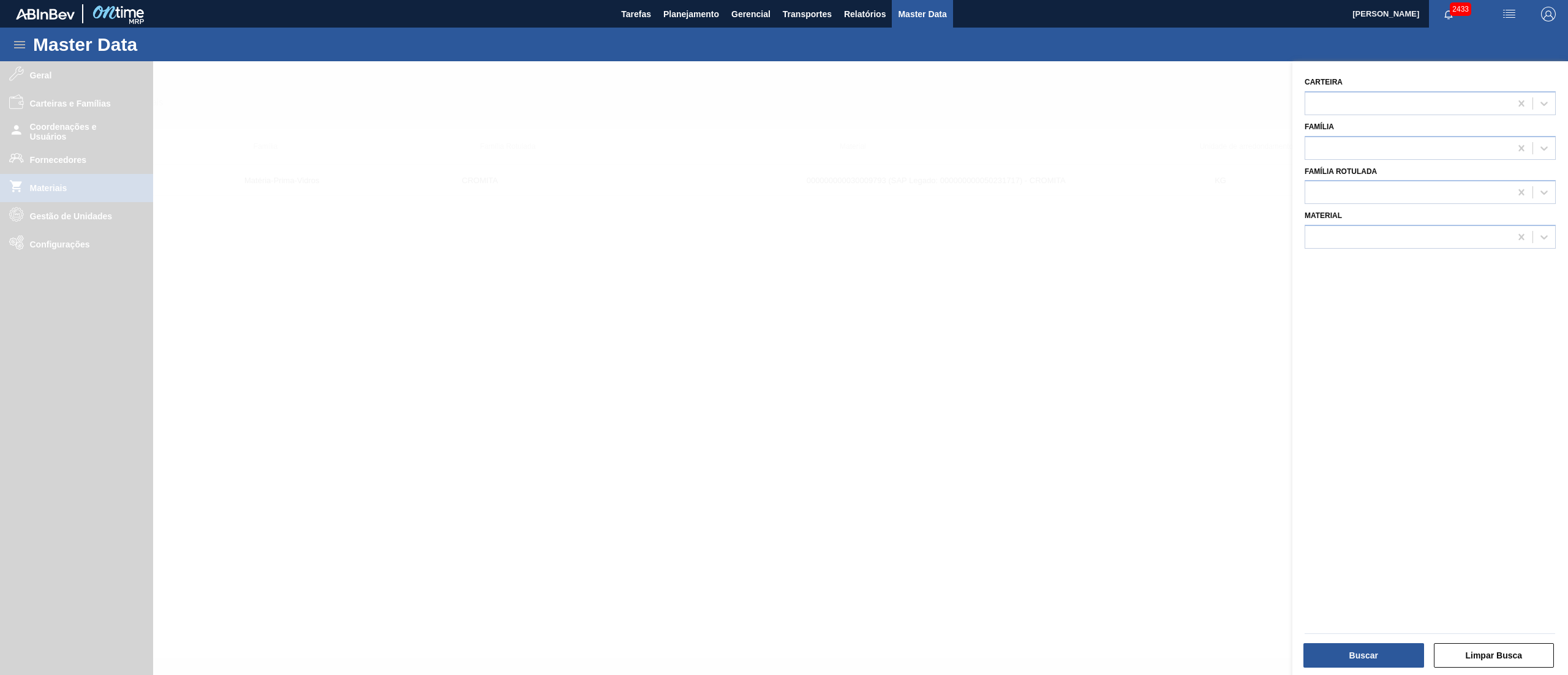
click at [49, 157] on div at bounding box center [784, 399] width 1568 height 675
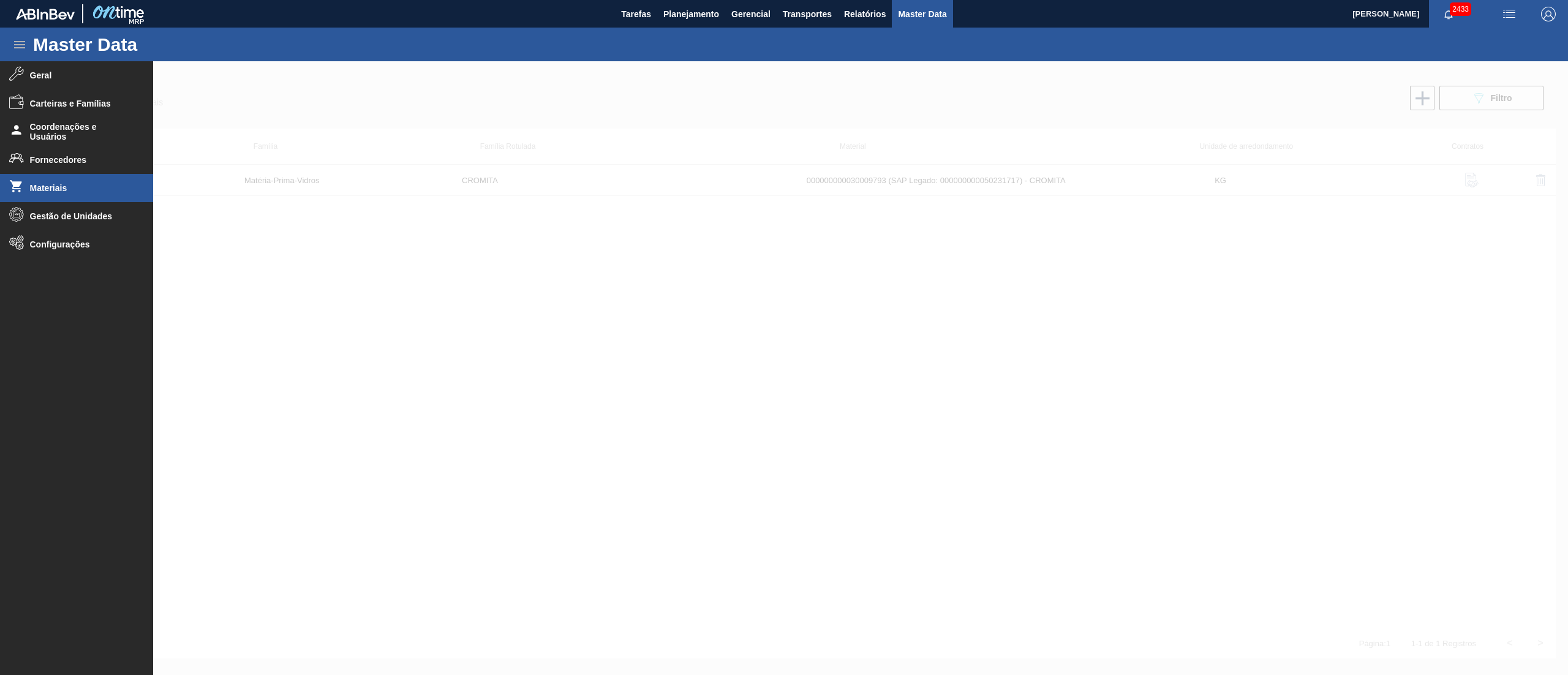
click at [49, 157] on span "Fornecedores" at bounding box center [81, 160] width 101 height 10
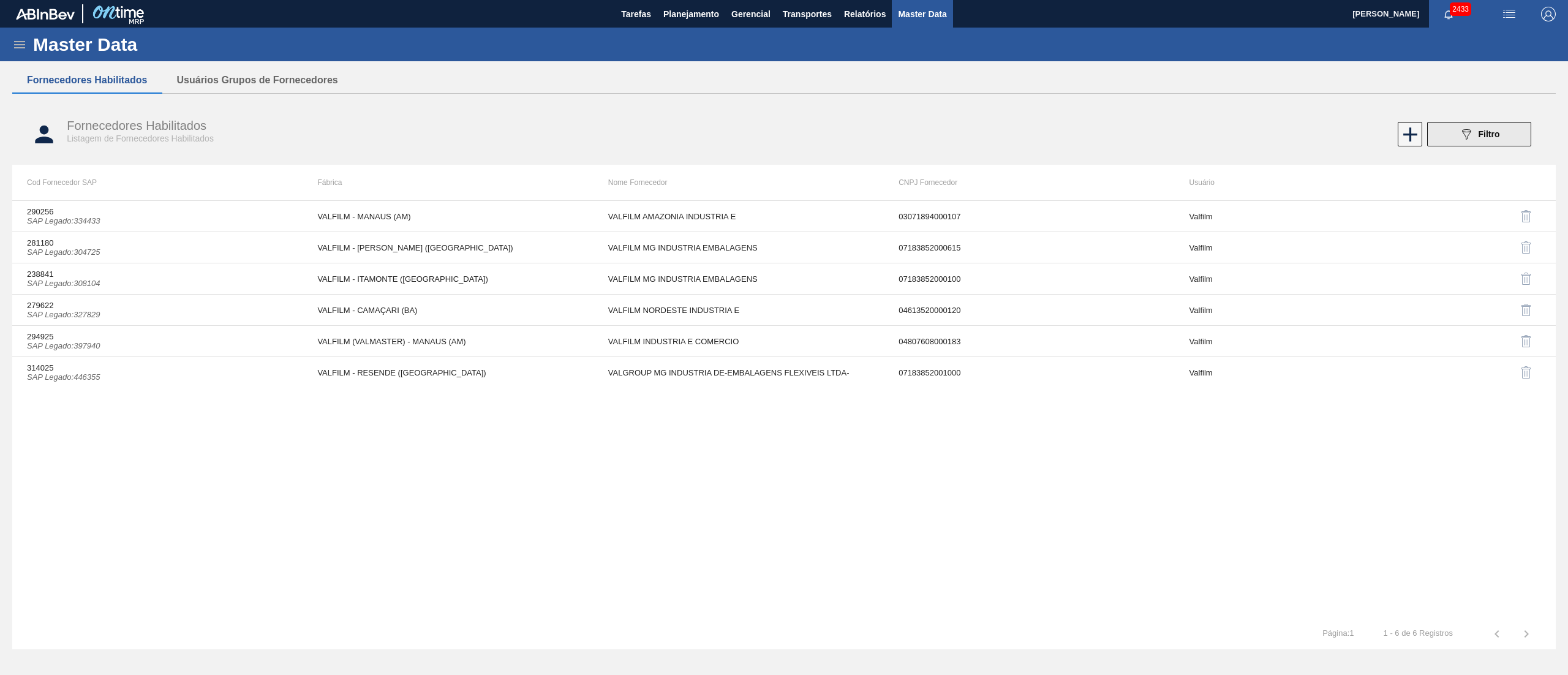
click at [783, 132] on span "Filtro" at bounding box center [1489, 134] width 21 height 10
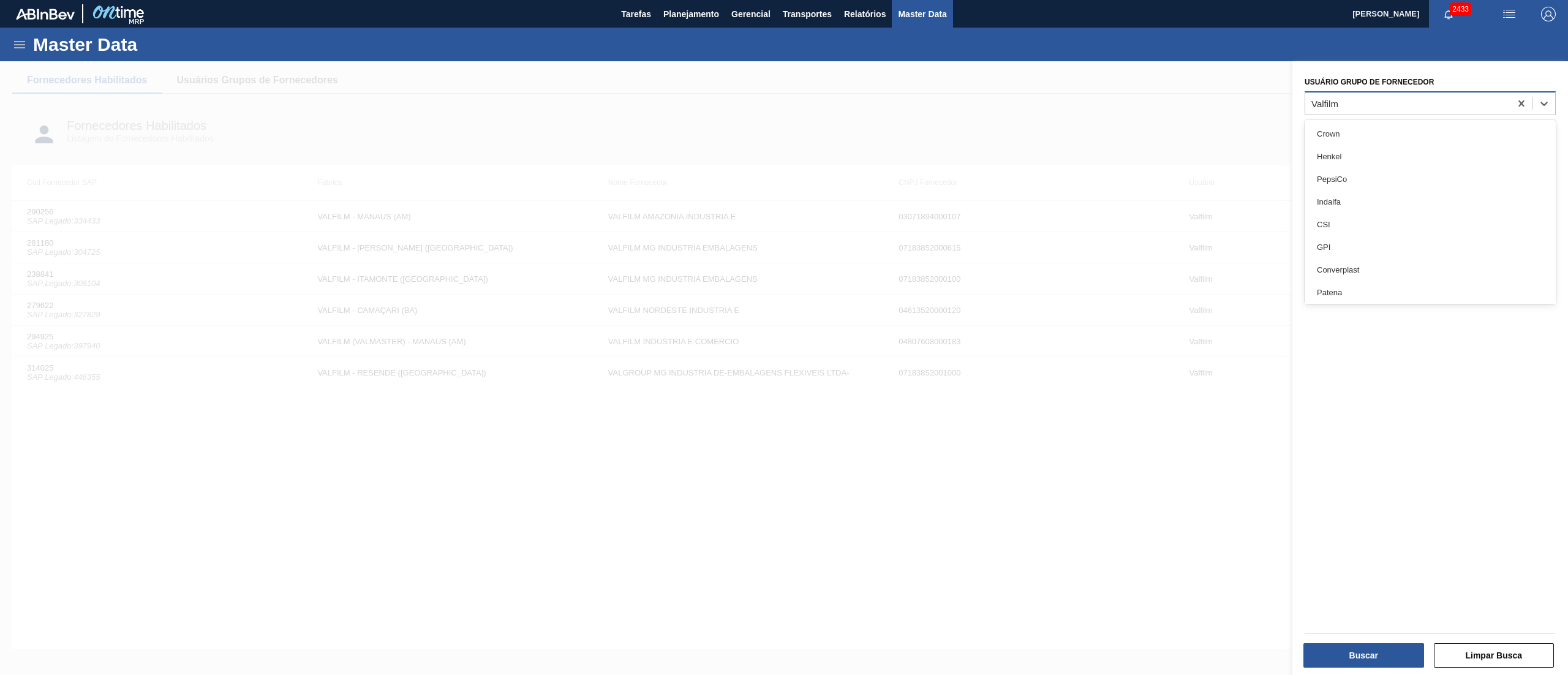
click at [783, 105] on div "Valfilm" at bounding box center [1408, 103] width 205 height 18
type Fornecedor "contine"
click at [783, 137] on div "Continental Industries" at bounding box center [1430, 134] width 251 height 23
click at [783, 337] on button "Buscar" at bounding box center [1364, 655] width 121 height 25
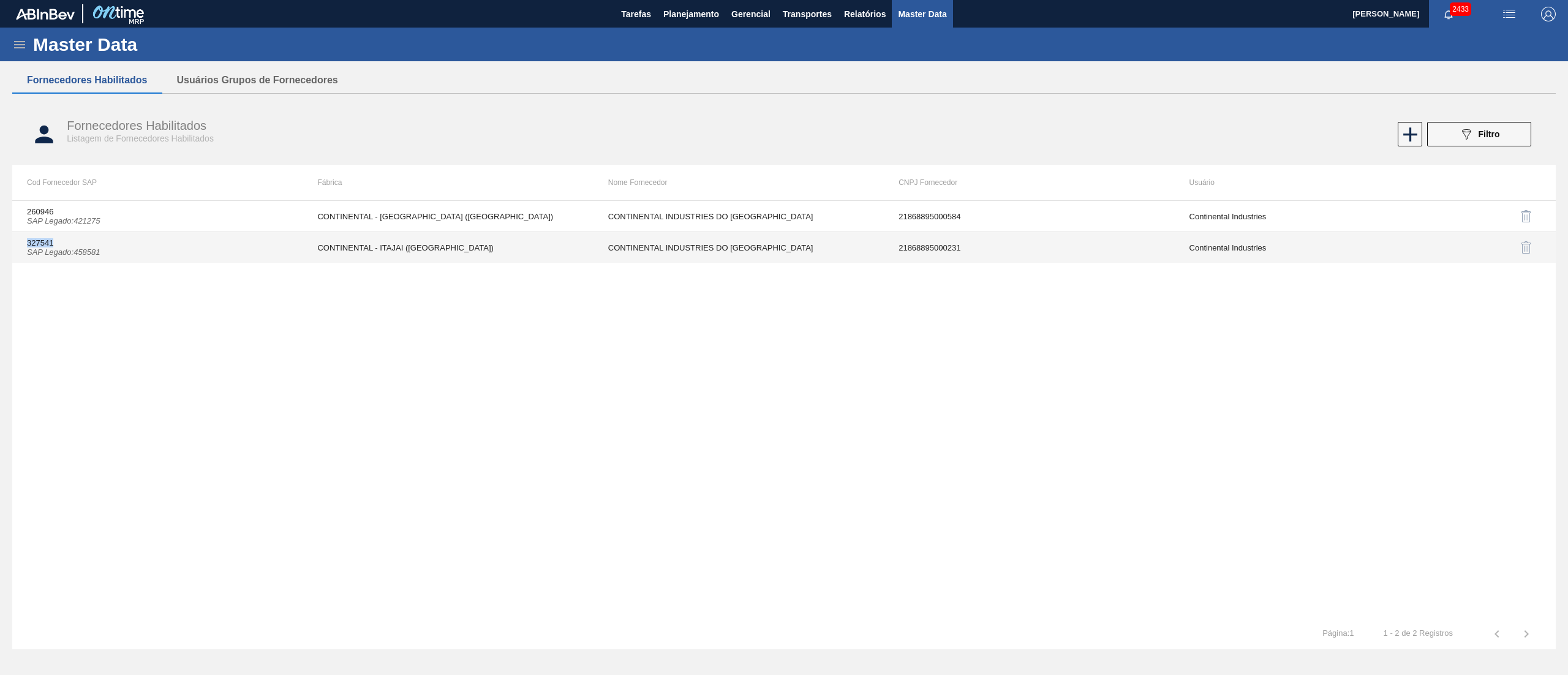
drag, startPoint x: 25, startPoint y: 242, endPoint x: 89, endPoint y: 244, distance: 64.0
click at [89, 244] on td "327541 SAP Legado : 458581" at bounding box center [157, 248] width 290 height 31
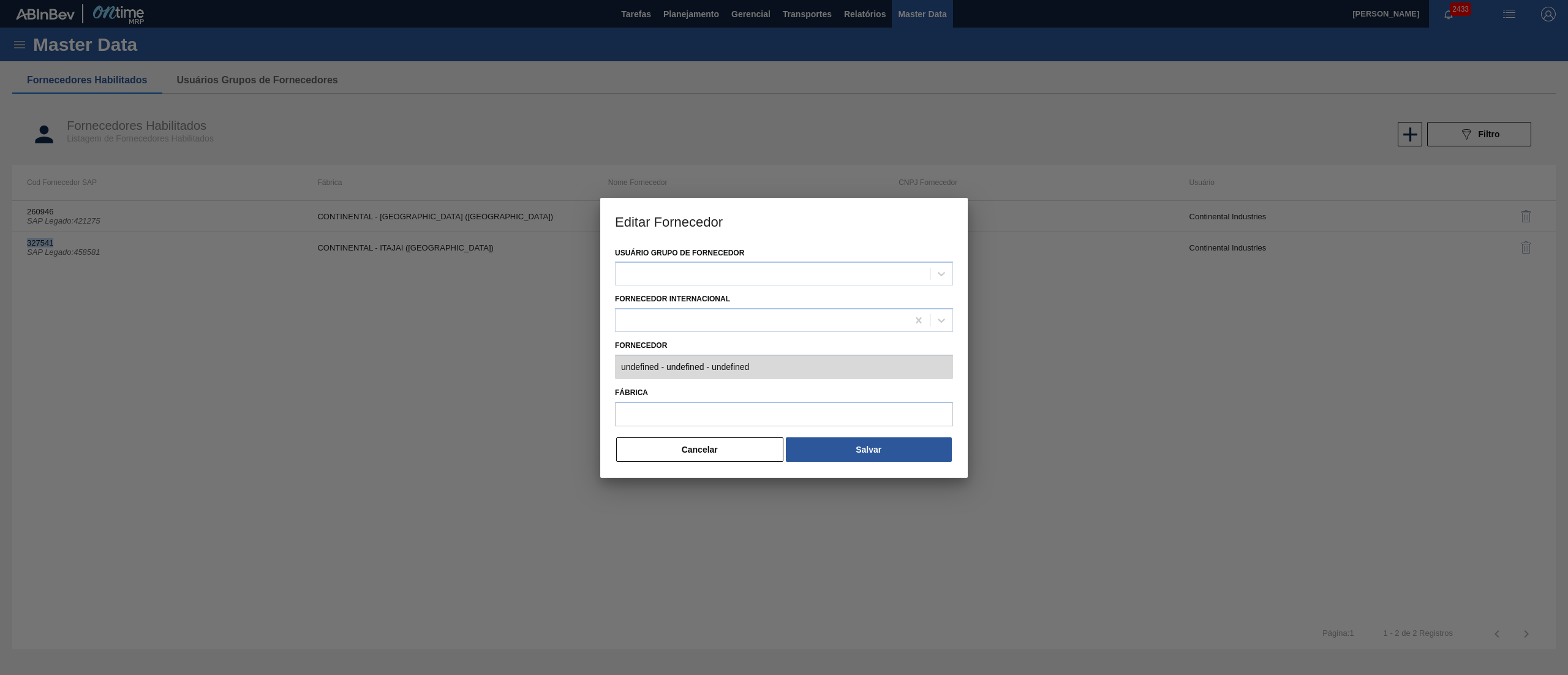
copy td "327541"
type input "327541 (SAP Legado: 458581) - CONTINENTAL INDUSTRIES DO [GEOGRAPHIC_DATA] - 218…"
type input "CONTINENTAL - ITAJAI ([GEOGRAPHIC_DATA])"
click at [696, 337] on button "Cancelar" at bounding box center [700, 449] width 168 height 25
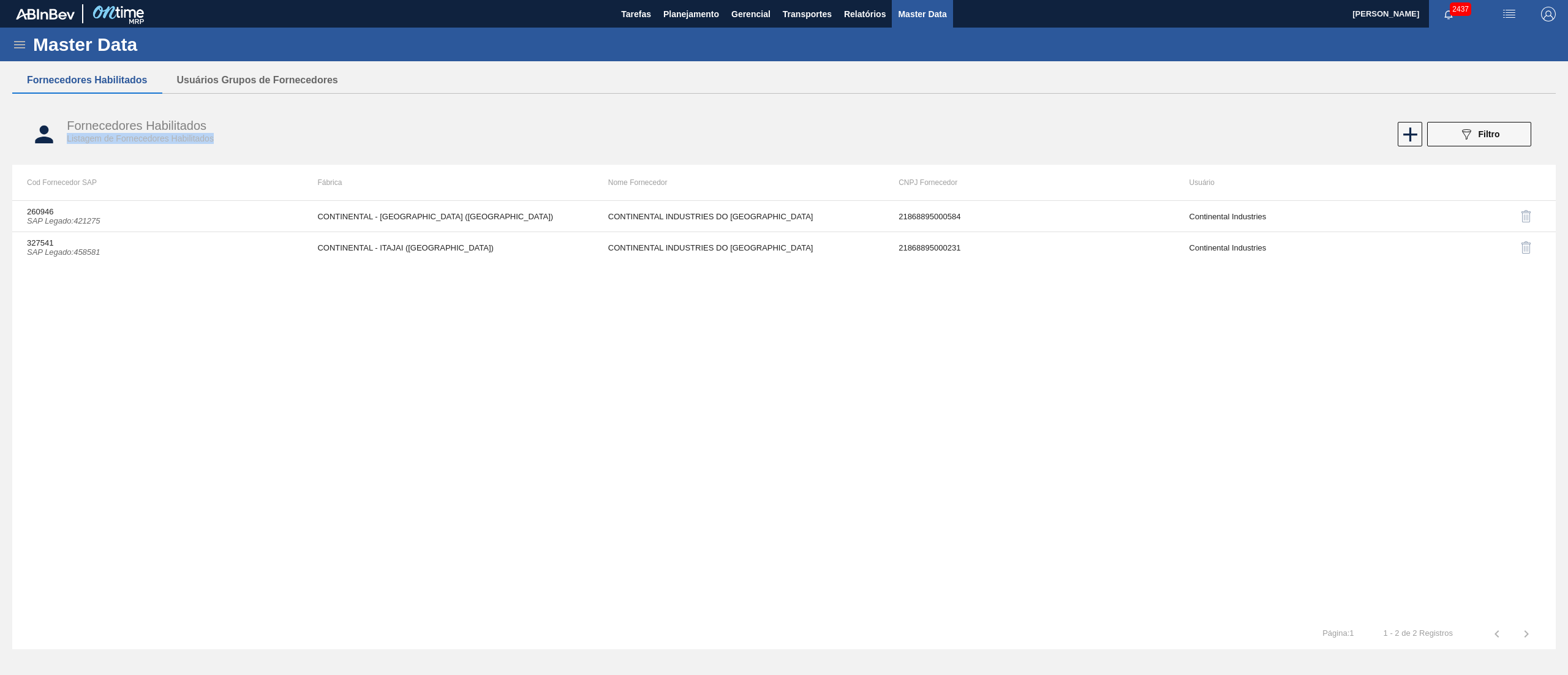
drag, startPoint x: 65, startPoint y: 141, endPoint x: 285, endPoint y: 141, distance: 220.0
click at [285, 141] on div "Fornecedores Habilitados Listagem de Fornecedores Habilitados 089F7B8B-B2A5-4AF…" at bounding box center [783, 134] width 1543 height 46
drag, startPoint x: 106, startPoint y: 185, endPoint x: 13, endPoint y: 188, distance: 93.0
click at [13, 188] on th "Cod Fornecedor SAP" at bounding box center [157, 183] width 290 height 35
drag, startPoint x: 324, startPoint y: 188, endPoint x: 375, endPoint y: 190, distance: 51.0
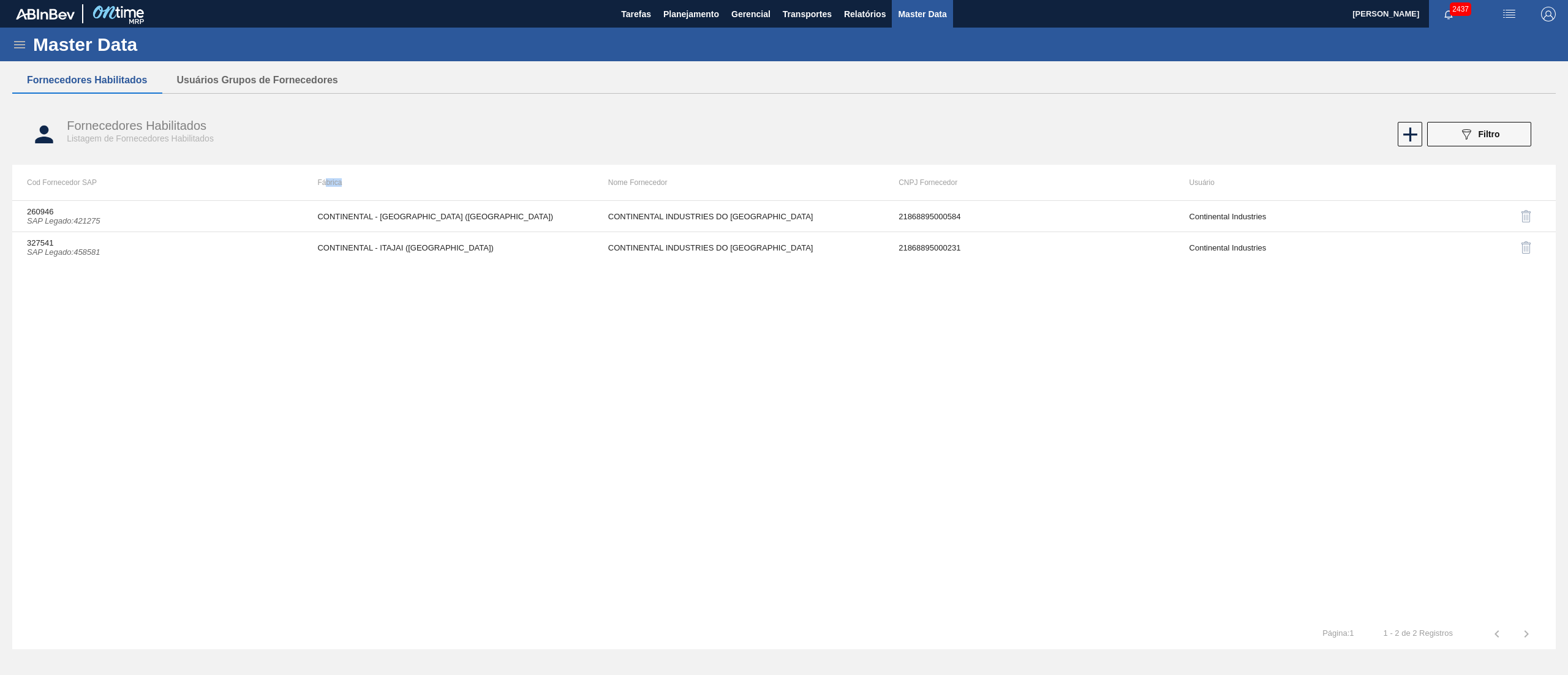
click at [375, 190] on th "Fábrica" at bounding box center [447, 183] width 290 height 35
drag, startPoint x: 599, startPoint y: 185, endPoint x: 716, endPoint y: 176, distance: 117.3
click at [716, 176] on th "Nome Fornecedor" at bounding box center [738, 183] width 290 height 35
drag, startPoint x: 898, startPoint y: 190, endPoint x: 989, endPoint y: 190, distance: 91.0
click at [783, 190] on th "CNPJ Fornecedor" at bounding box center [1029, 183] width 290 height 35
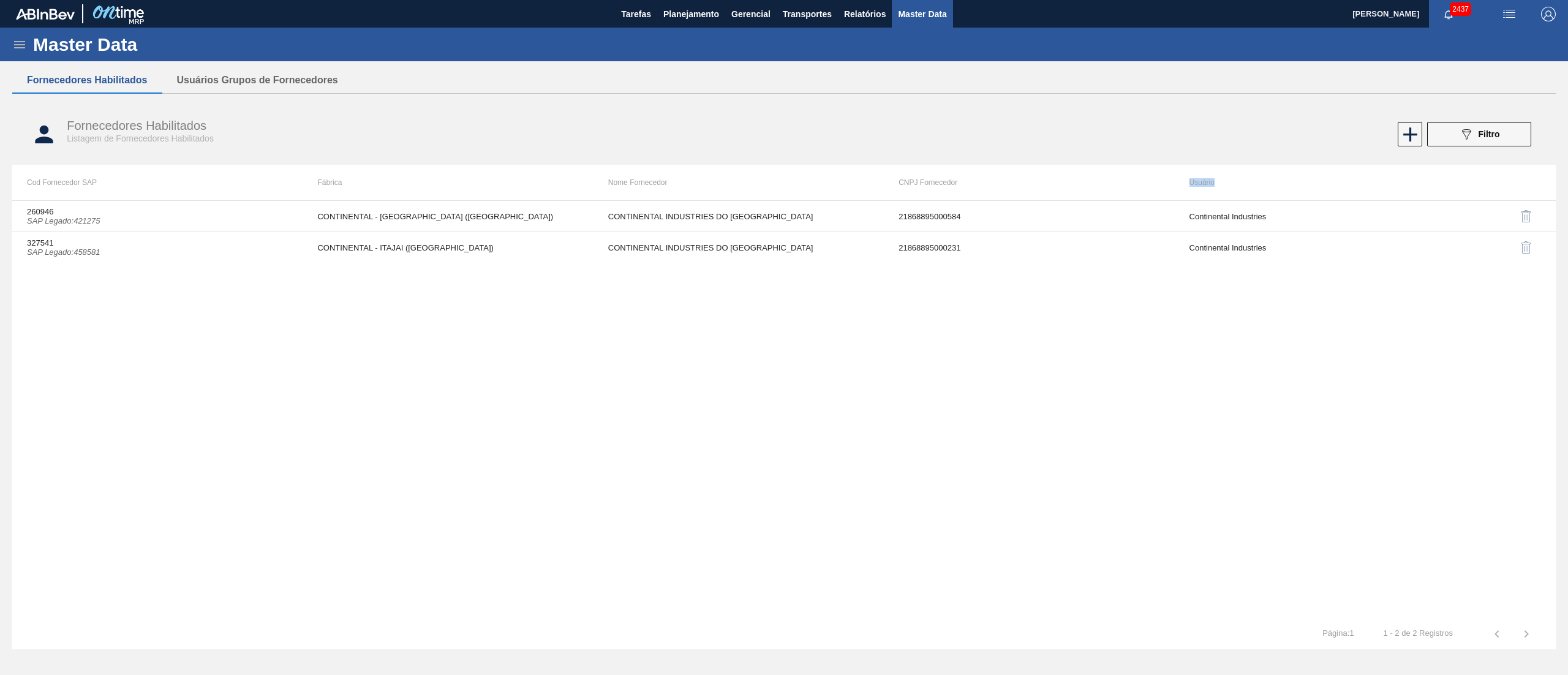
drag, startPoint x: 1205, startPoint y: 186, endPoint x: 1222, endPoint y: 189, distance: 17.3
click at [783, 189] on th "Usuário" at bounding box center [1320, 183] width 290 height 35
click at [31, 183] on th "Cod Fornecedor SAP" at bounding box center [157, 183] width 290 height 35
click at [30, 184] on th "Cod Fornecedor SAP" at bounding box center [157, 183] width 290 height 35
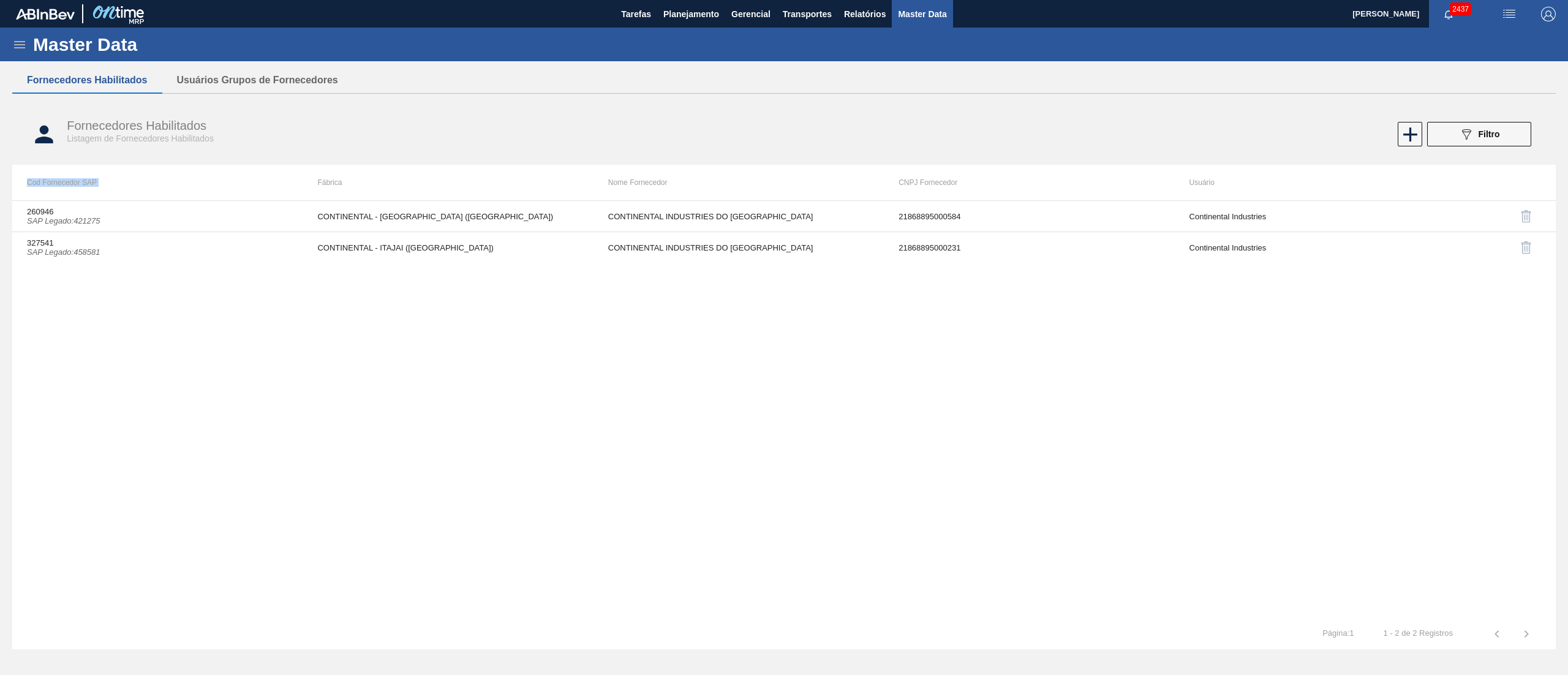
click at [30, 184] on th "Cod Fornecedor SAP" at bounding box center [157, 183] width 290 height 35
drag, startPoint x: 297, startPoint y: 145, endPoint x: 302, endPoint y: 153, distance: 9.4
click at [302, 153] on div "Fornecedores Habilitados Listagem de Fornecedores Habilitados 089F7B8B-B2A5-4AF…" at bounding box center [783, 134] width 1543 height 46
drag, startPoint x: 11, startPoint y: 186, endPoint x: 1395, endPoint y: 197, distance: 1384.0
click at [783, 197] on div "Master Data Geral Carteiras e Famílias Coordenações e Usuários Fornecedores Mat…" at bounding box center [784, 344] width 1568 height 632
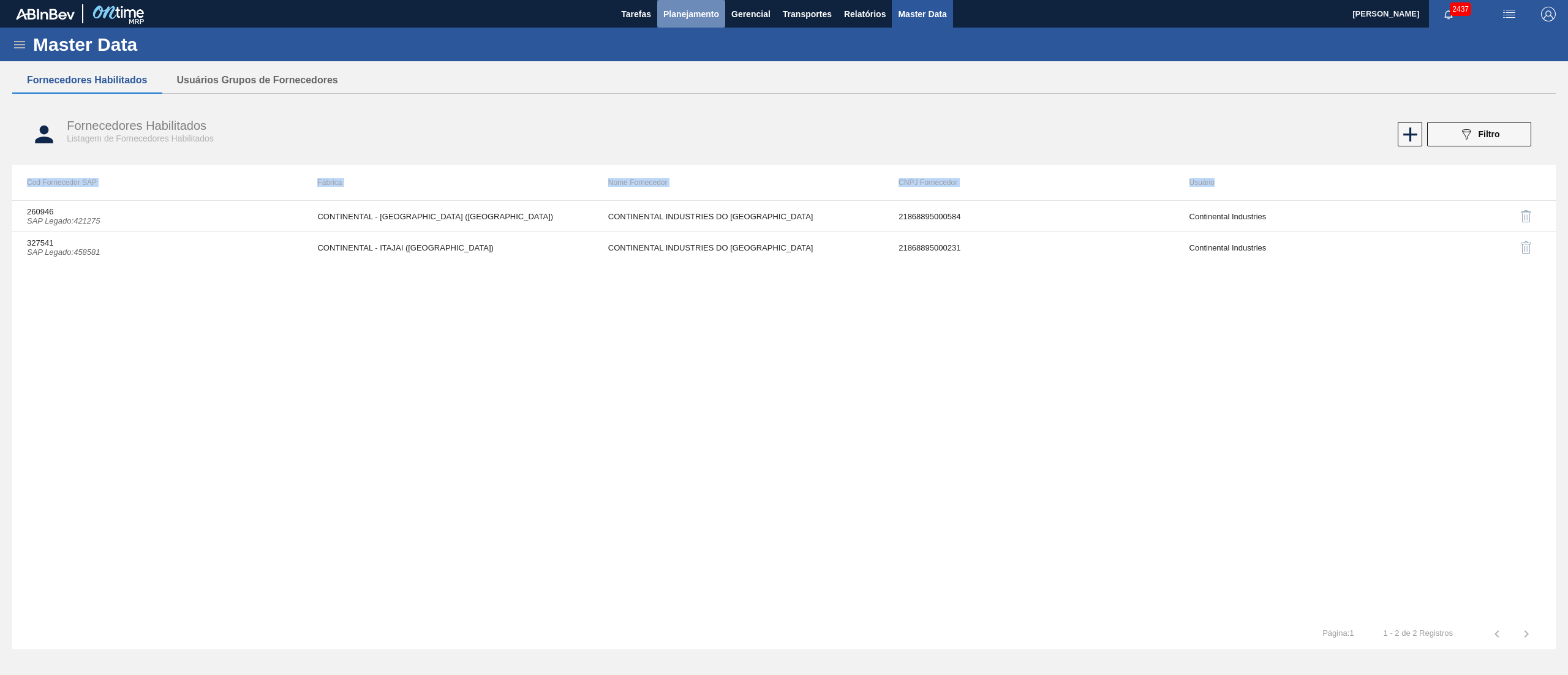
click at [699, 11] on span "Planejamento" at bounding box center [691, 14] width 56 height 14
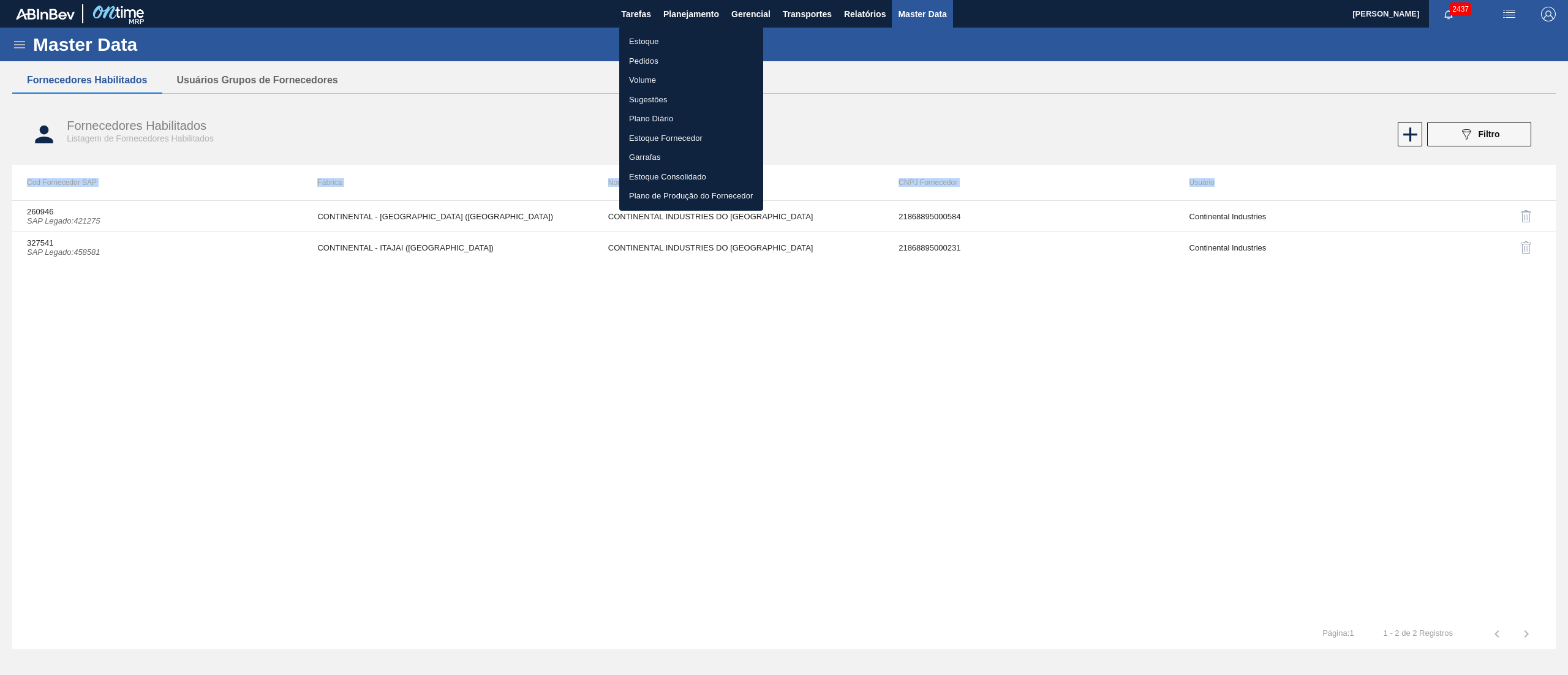
click at [636, 38] on li "Estoque" at bounding box center [691, 42] width 144 height 20
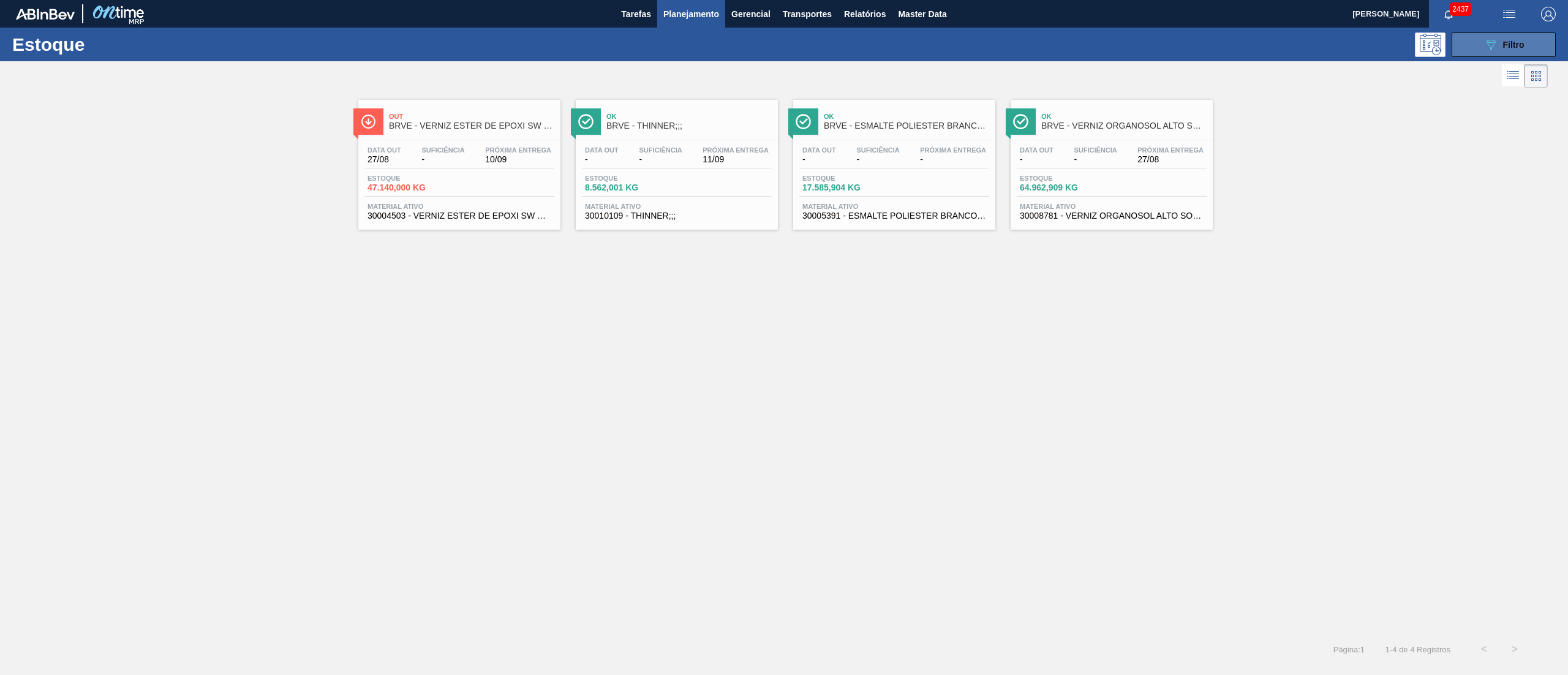
click at [783, 39] on icon "089F7B8B-B2A5-4AFE-B5C0-19BA573D28AC" at bounding box center [1491, 44] width 14 height 14
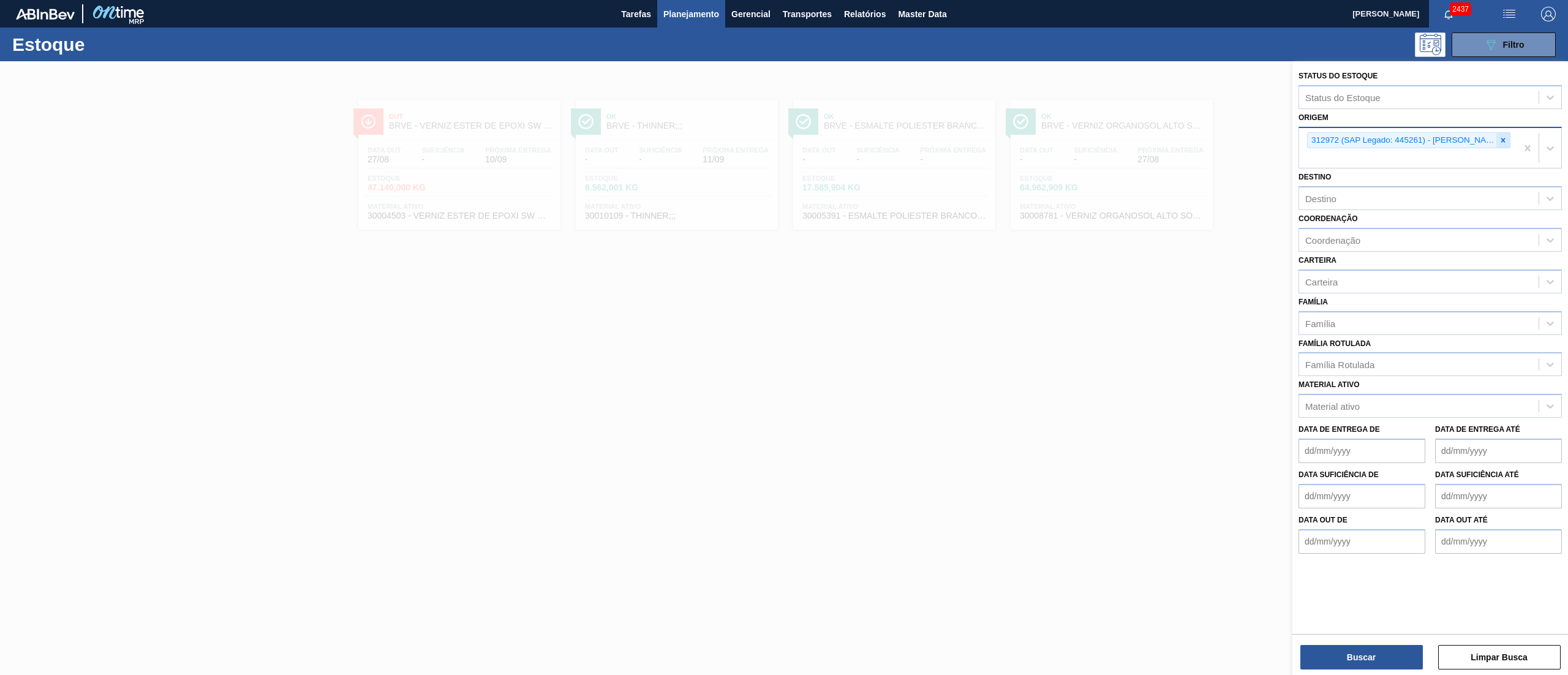
click at [783, 139] on icon at bounding box center [1503, 140] width 9 height 9
